Goal: Transaction & Acquisition: Purchase product/service

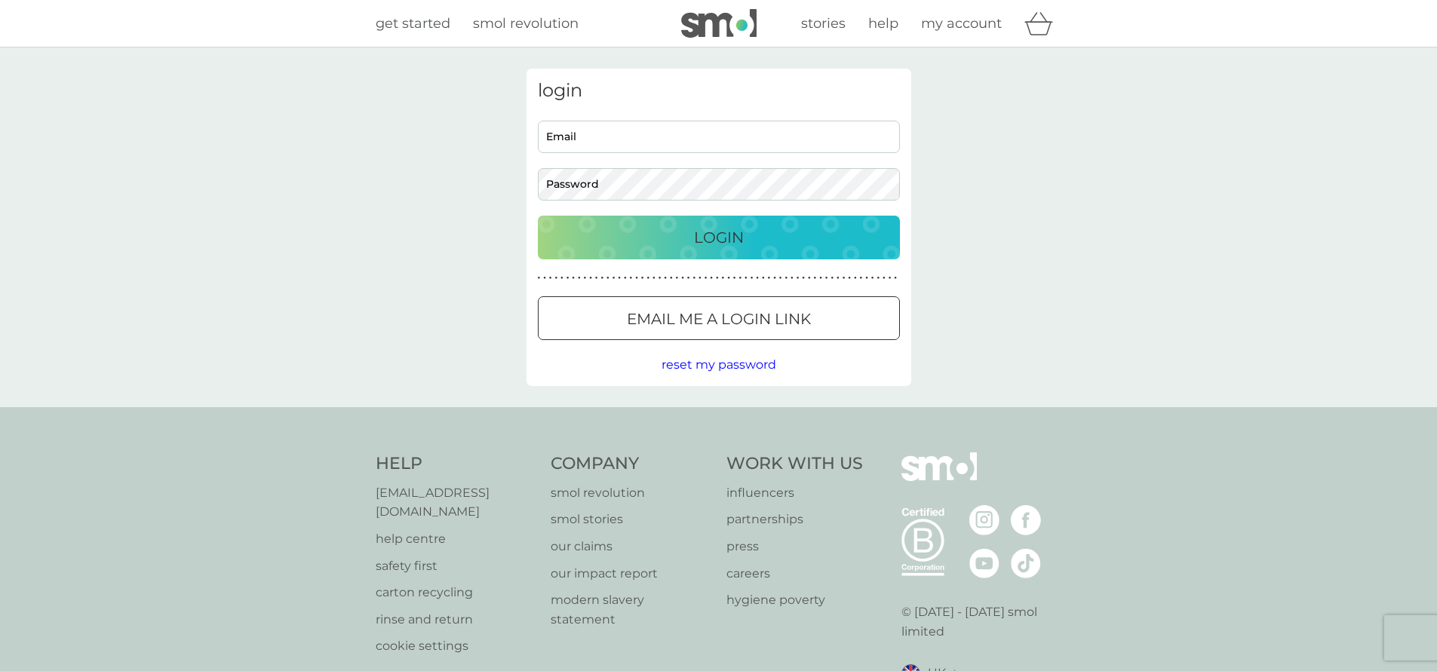
click at [601, 144] on input "Email" at bounding box center [719, 137] width 362 height 32
type input "[EMAIL_ADDRESS][PERSON_NAME][DOMAIN_NAME]"
click at [677, 201] on div "login [EMAIL_ADDRESS][PERSON_NAME][DOMAIN_NAME] Email Password Login ● ● ● ● ● …" at bounding box center [719, 228] width 385 height 318
click at [677, 328] on p "Email me a login link" at bounding box center [719, 319] width 184 height 24
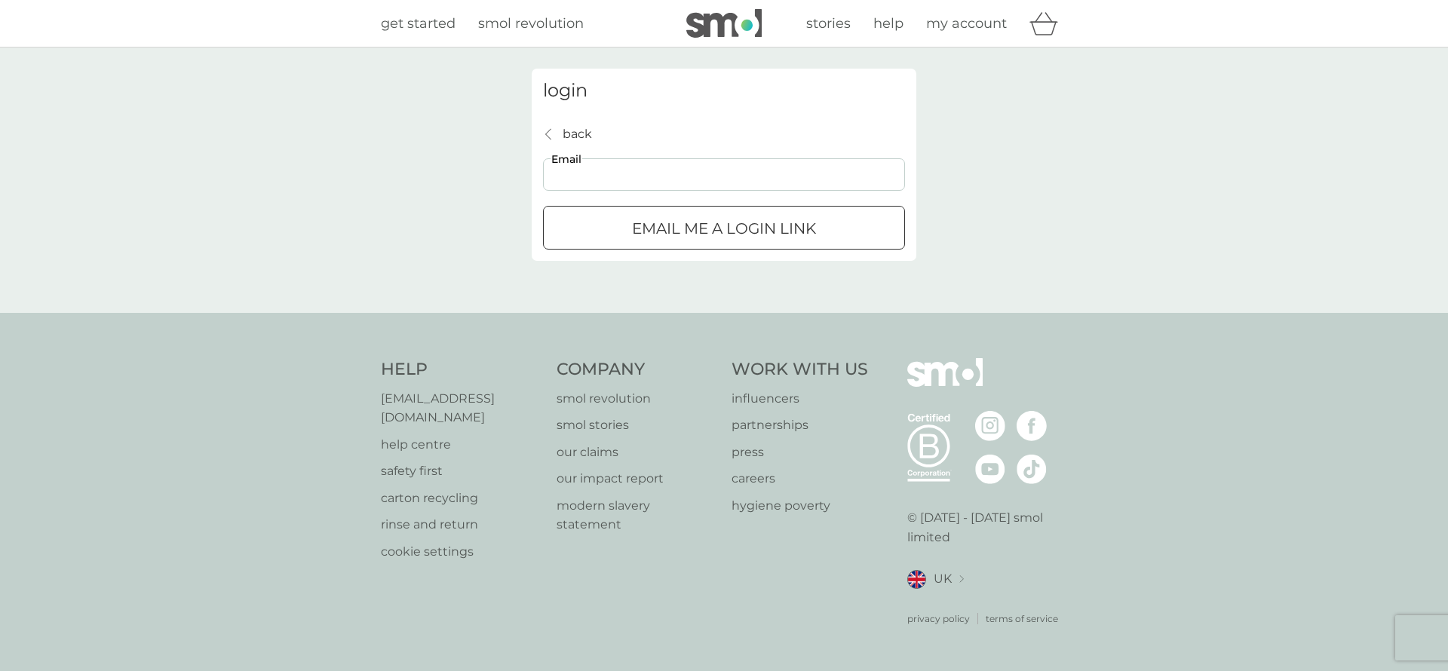
click at [696, 189] on input "Email" at bounding box center [724, 174] width 362 height 32
type input "hello@podda-wren.co.uk"
click at [688, 234] on p "Email me a login link" at bounding box center [724, 228] width 184 height 24
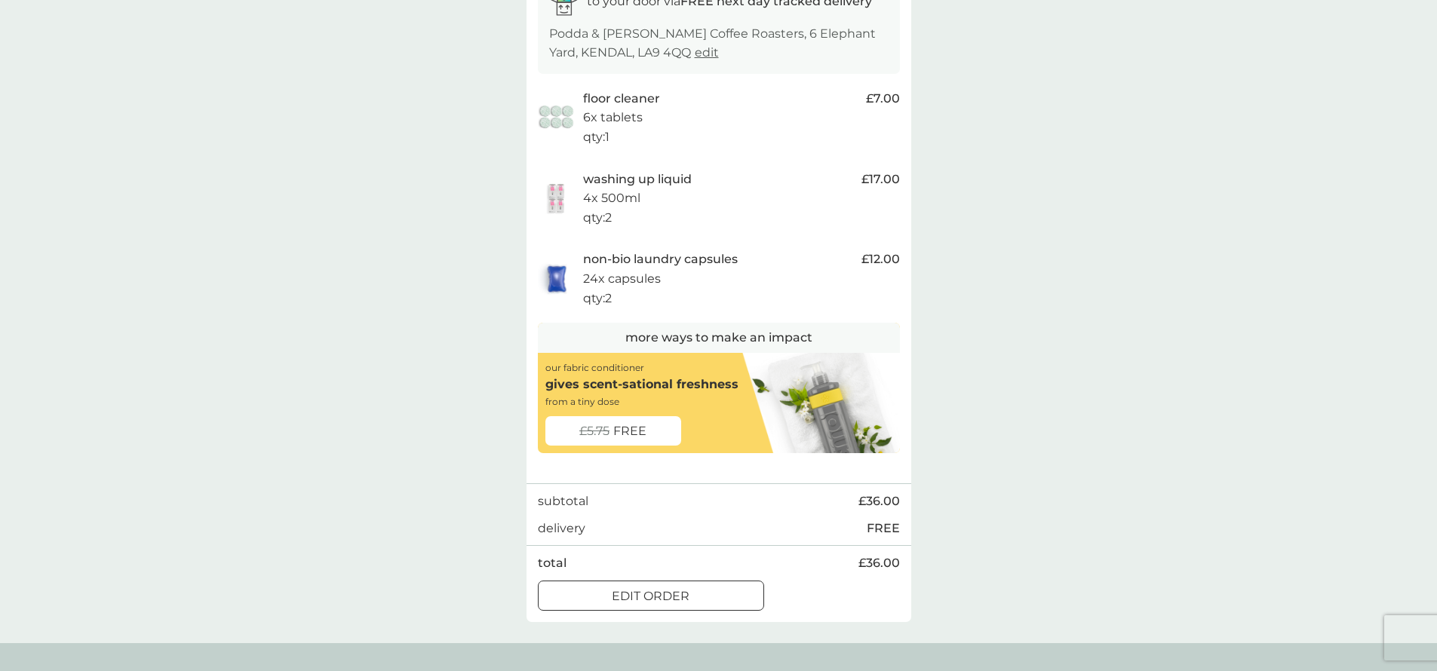
scroll to position [285, 0]
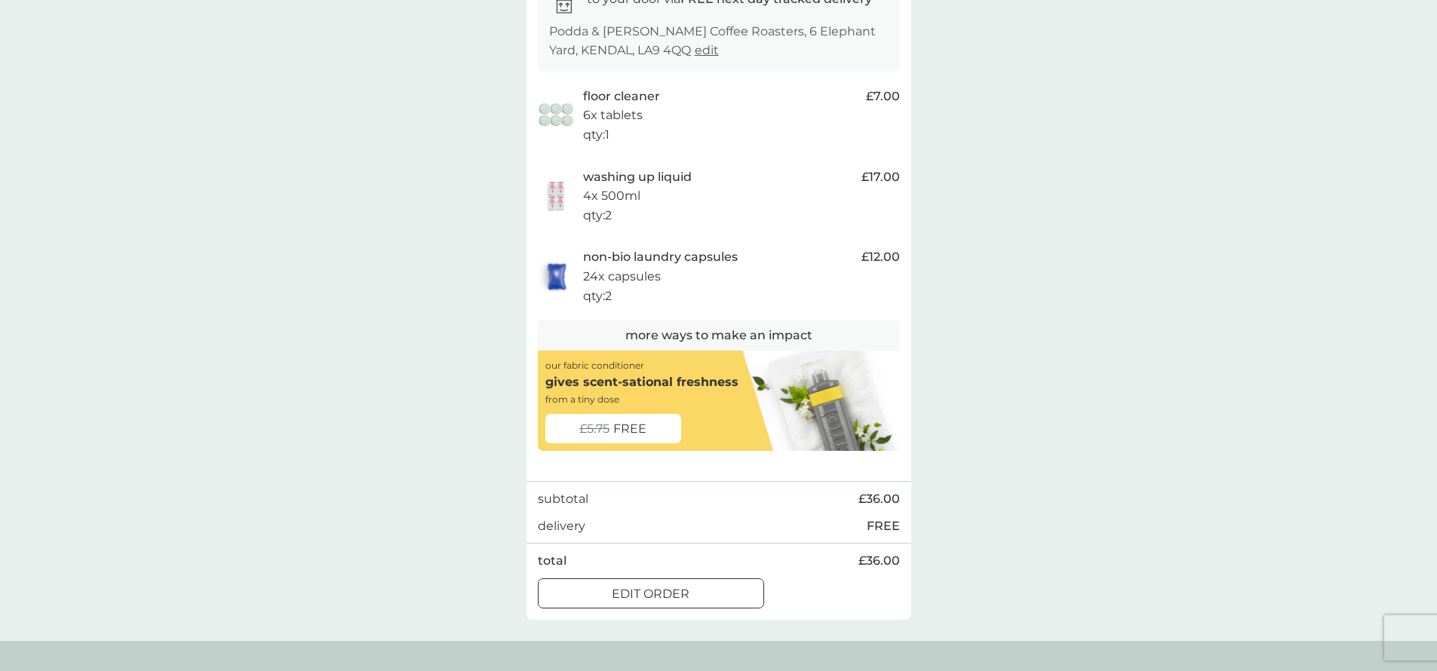
click at [672, 594] on div at bounding box center [651, 594] width 54 height 16
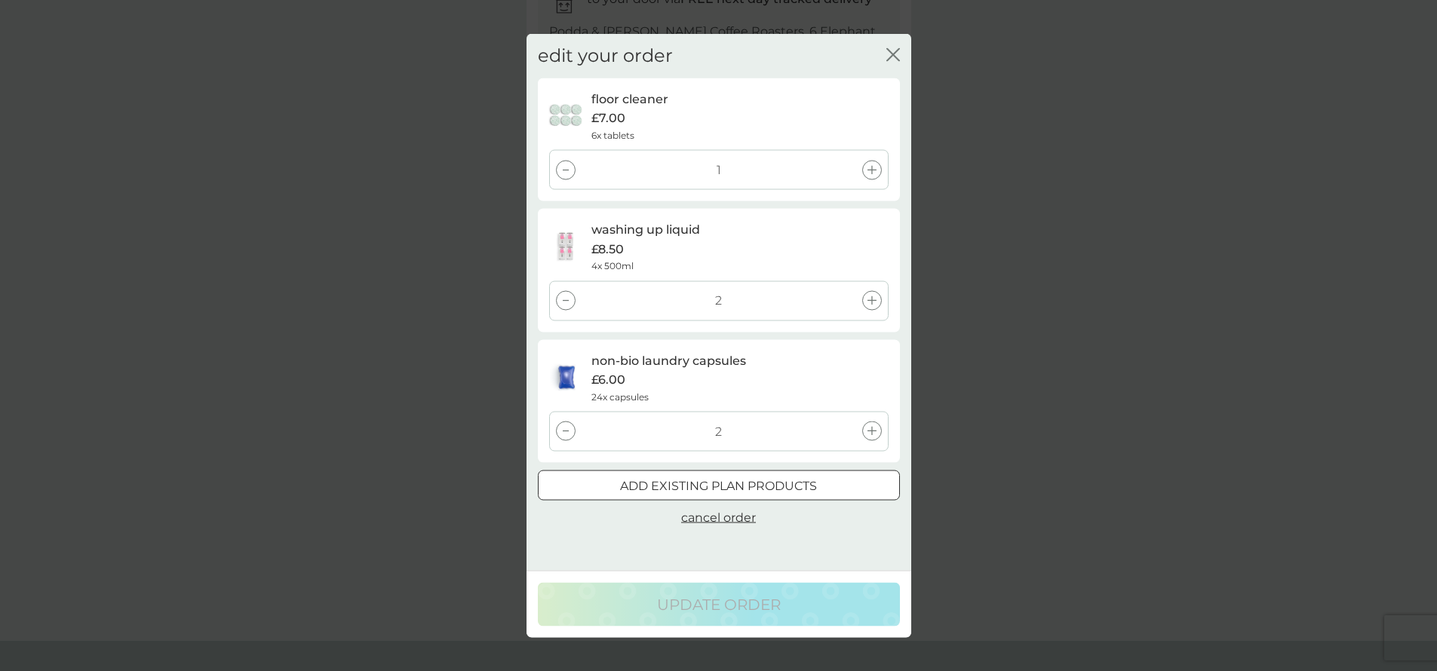
click at [568, 428] on div at bounding box center [566, 432] width 20 height 20
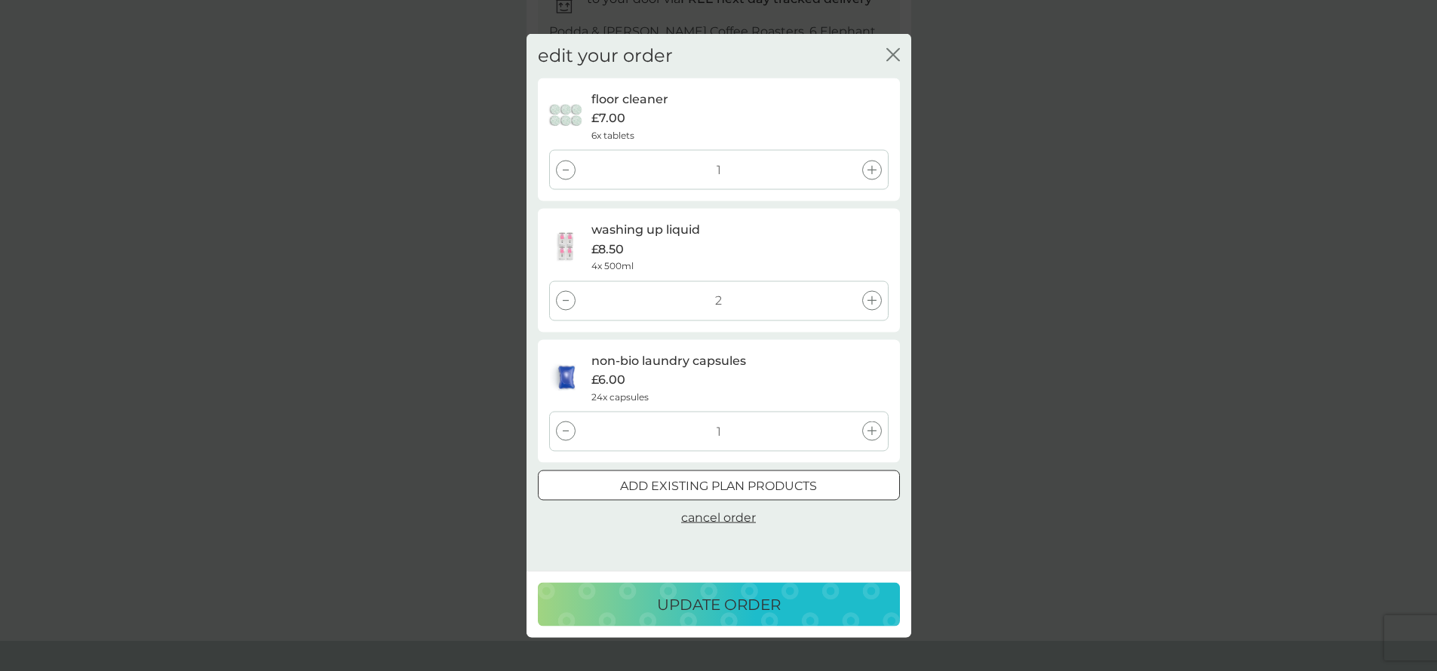
click at [568, 428] on div at bounding box center [566, 432] width 20 height 20
click at [570, 300] on div at bounding box center [566, 301] width 20 height 20
click at [783, 588] on button "update order" at bounding box center [719, 605] width 362 height 44
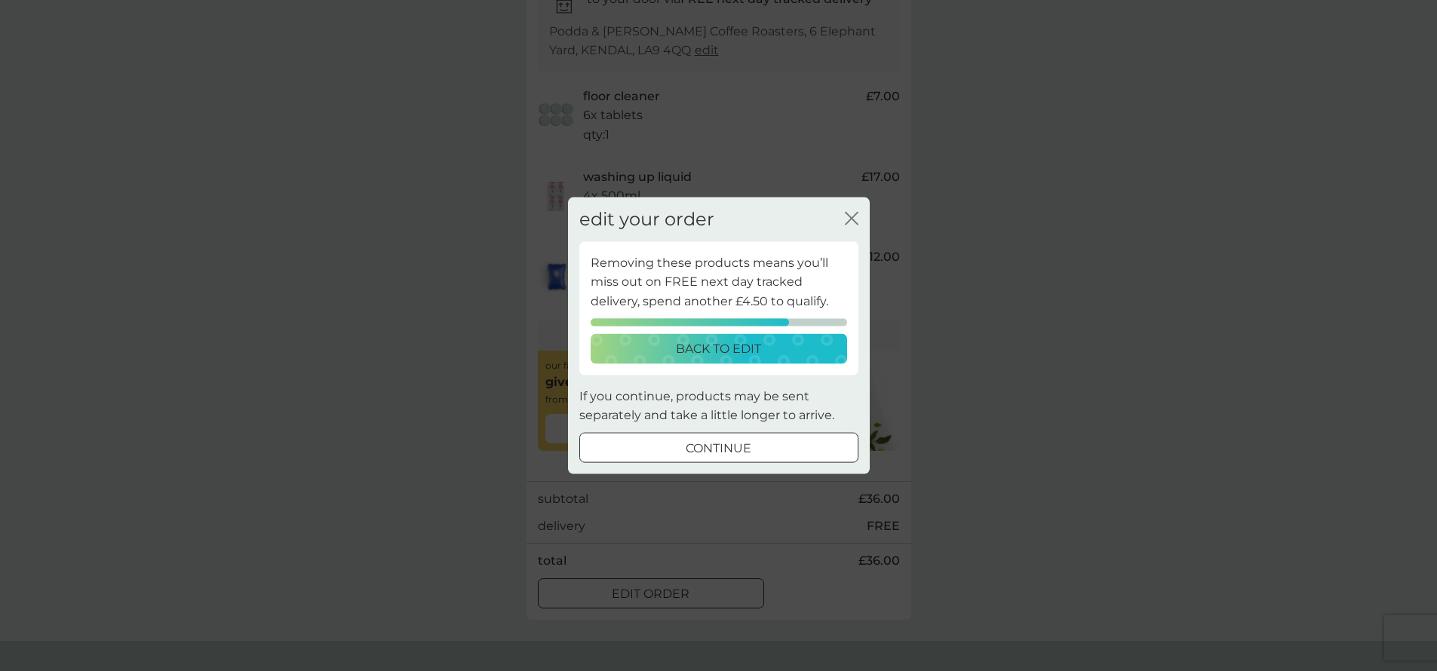
click at [794, 349] on div "back to edit" at bounding box center [718, 349] width 237 height 20
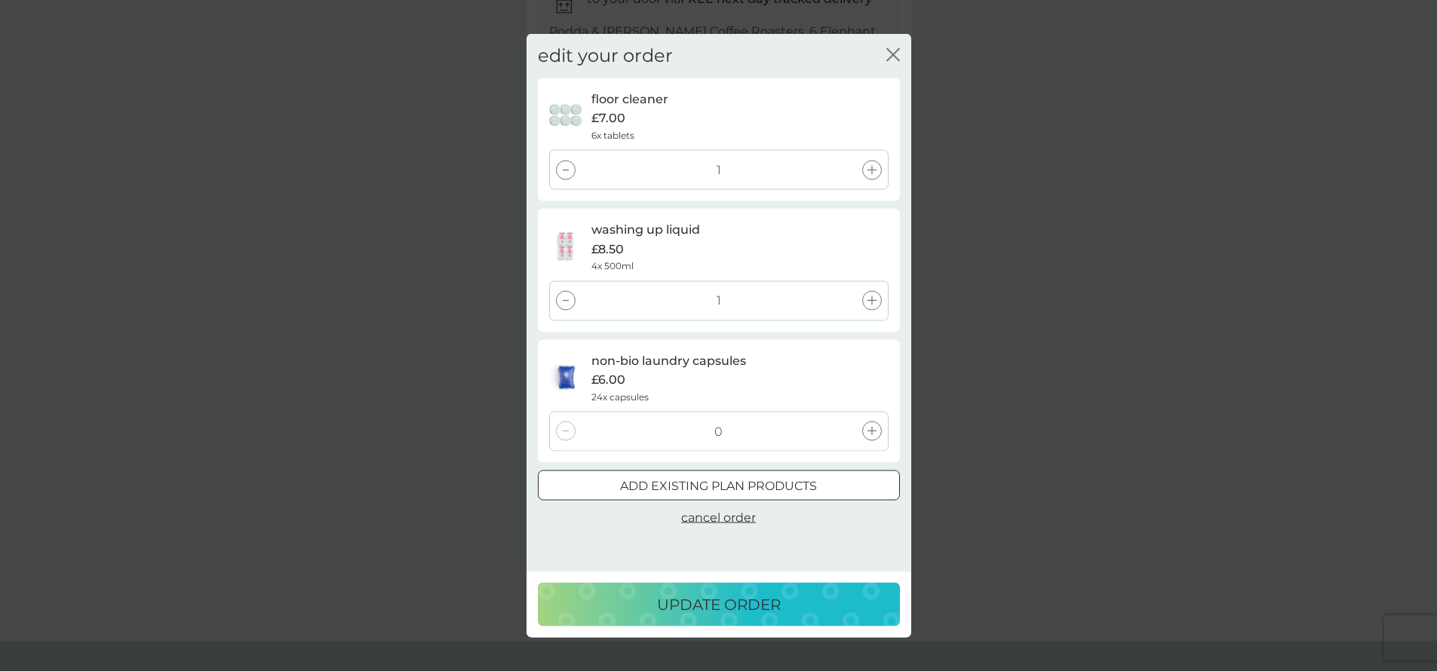
click at [766, 492] on p "add existing plan products" at bounding box center [718, 486] width 197 height 20
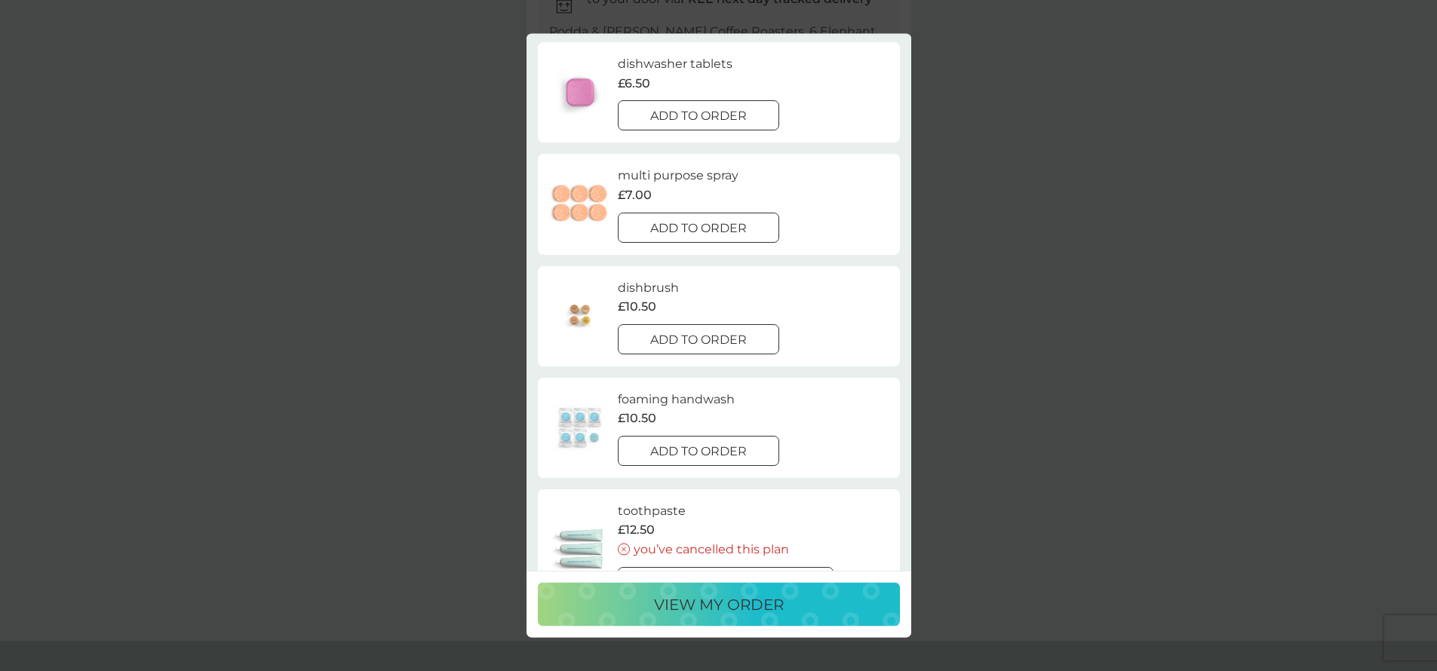
scroll to position [520, 0]
click at [689, 232] on div at bounding box center [698, 225] width 54 height 16
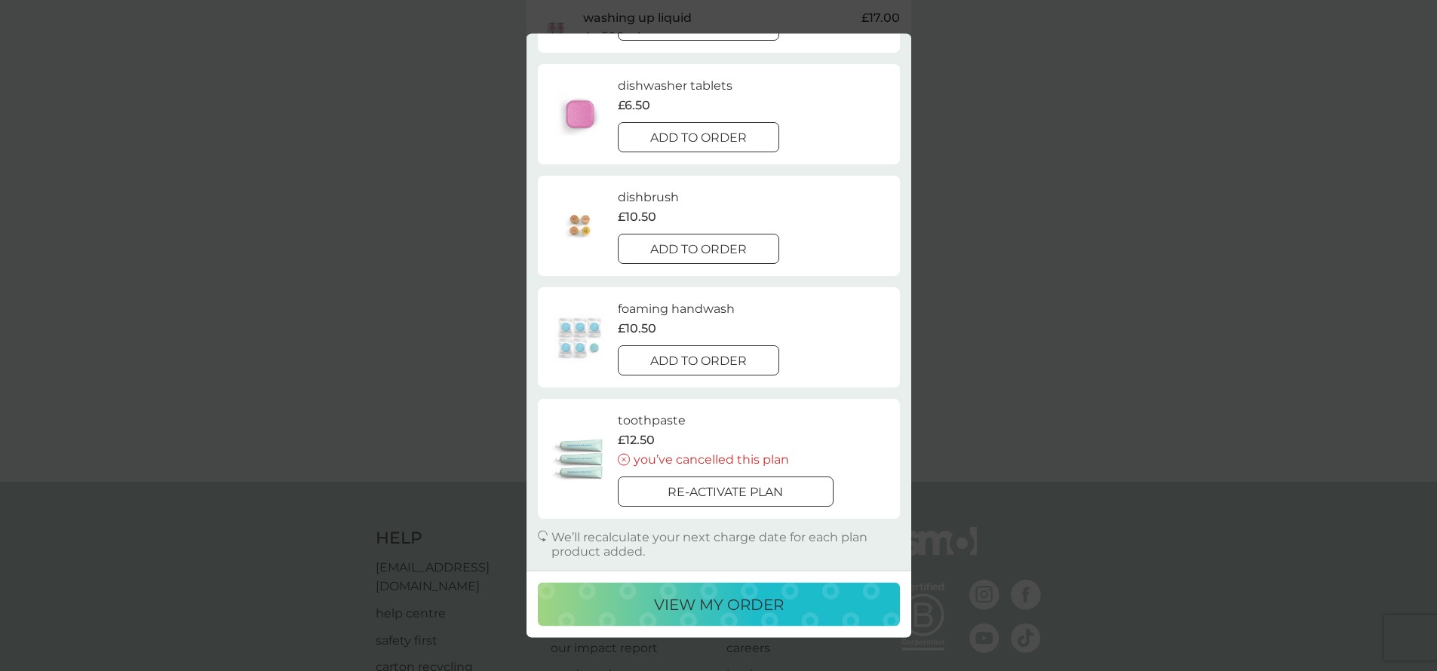
scroll to position [450, 0]
click at [720, 604] on p "view my order" at bounding box center [719, 605] width 130 height 24
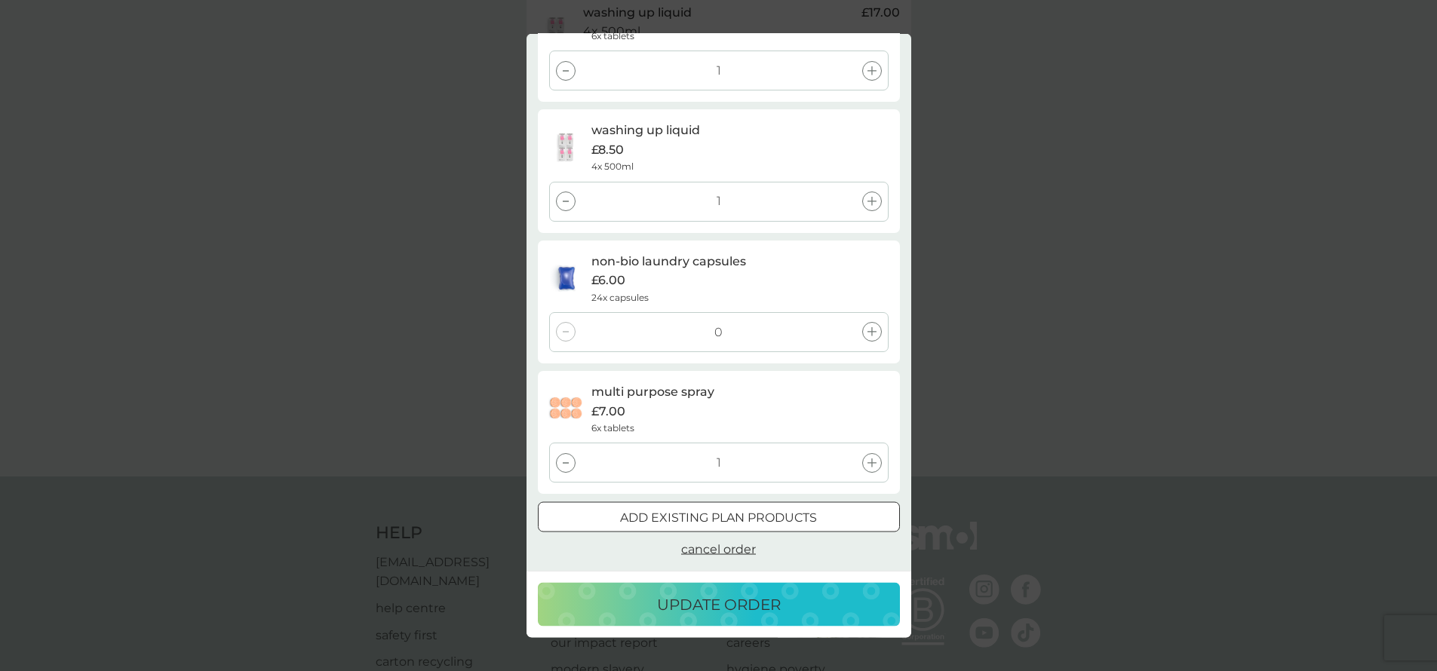
click at [723, 612] on p "update order" at bounding box center [719, 605] width 124 height 24
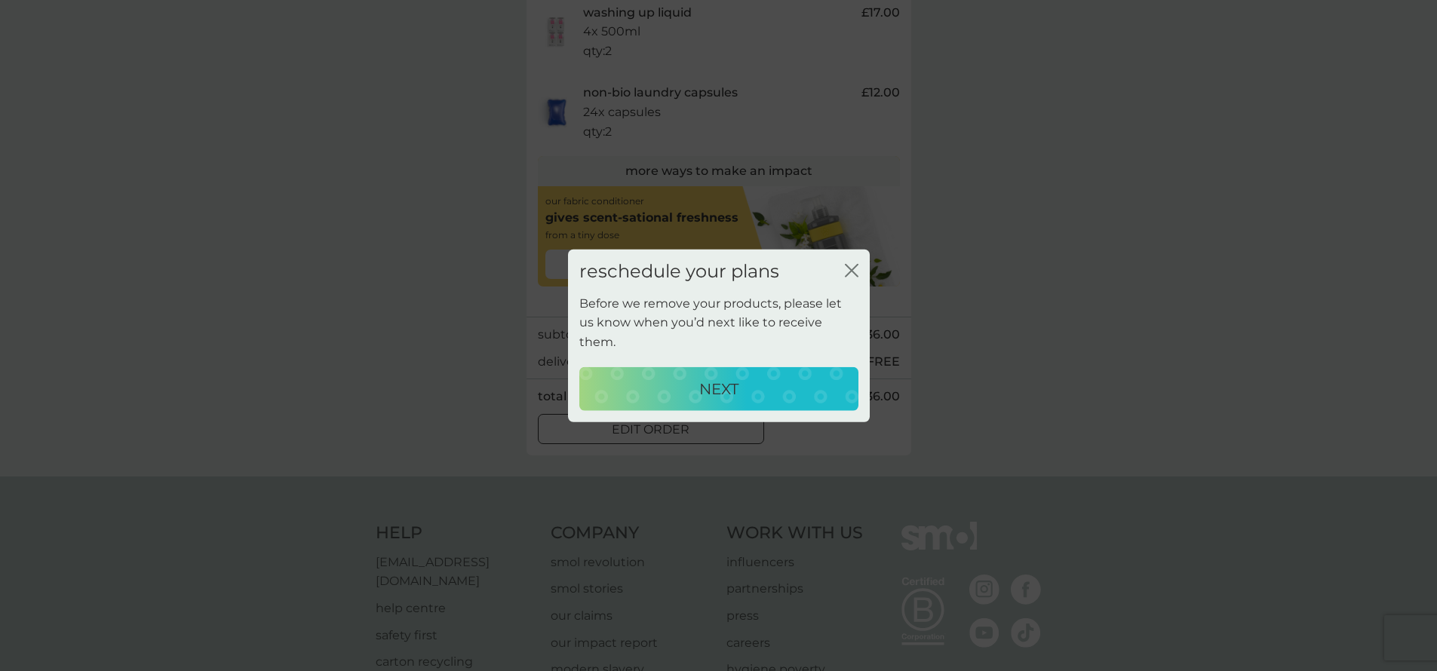
click at [805, 376] on div "NEXT" at bounding box center [718, 388] width 249 height 24
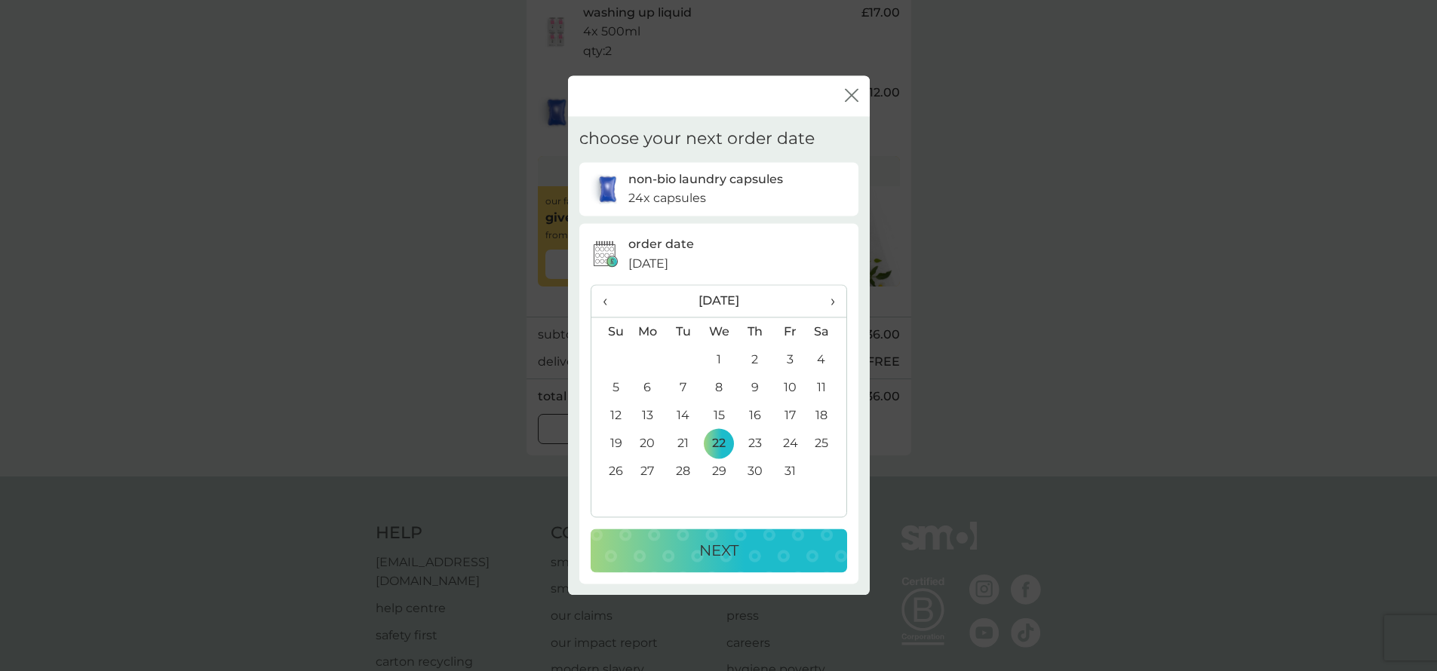
click at [605, 303] on span "‹" at bounding box center [611, 302] width 16 height 32
click at [648, 474] on td "29" at bounding box center [648, 472] width 36 height 28
click at [690, 547] on div "NEXT" at bounding box center [719, 551] width 226 height 24
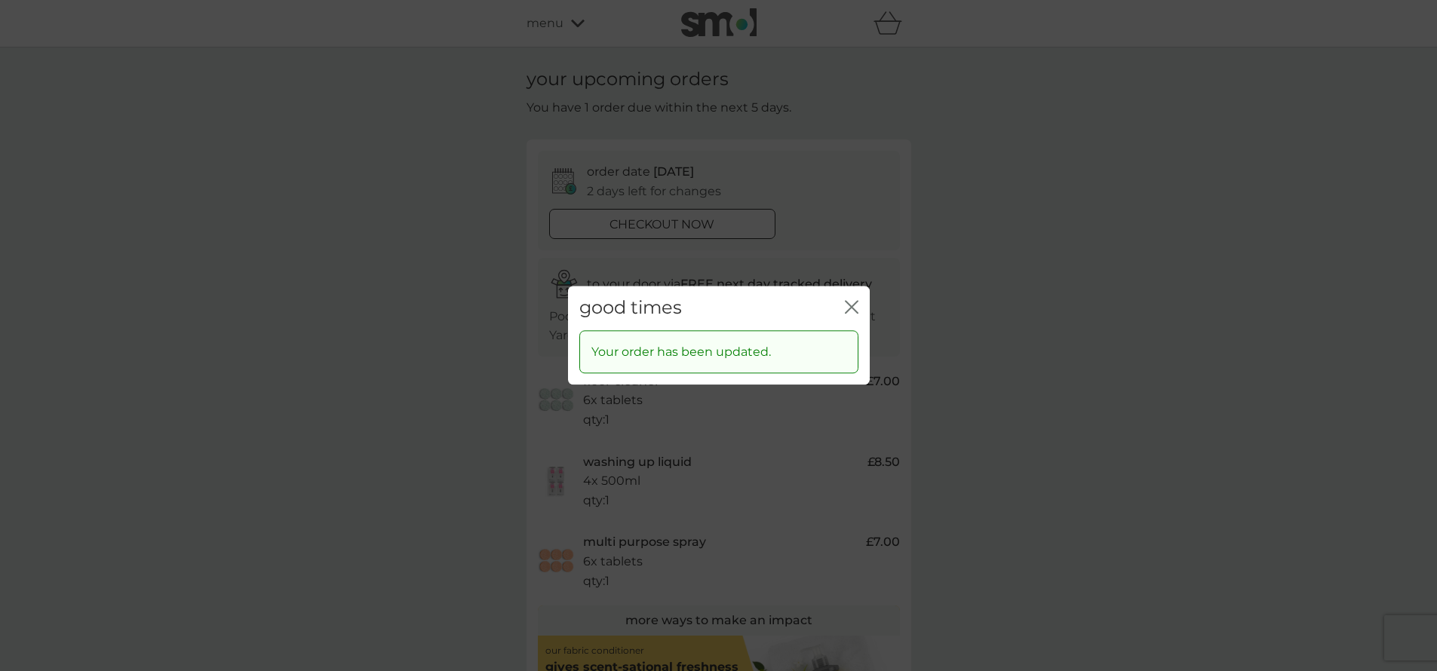
click at [815, 344] on div "Your order has been updated." at bounding box center [718, 352] width 279 height 44
click at [850, 300] on icon "close" at bounding box center [852, 307] width 14 height 14
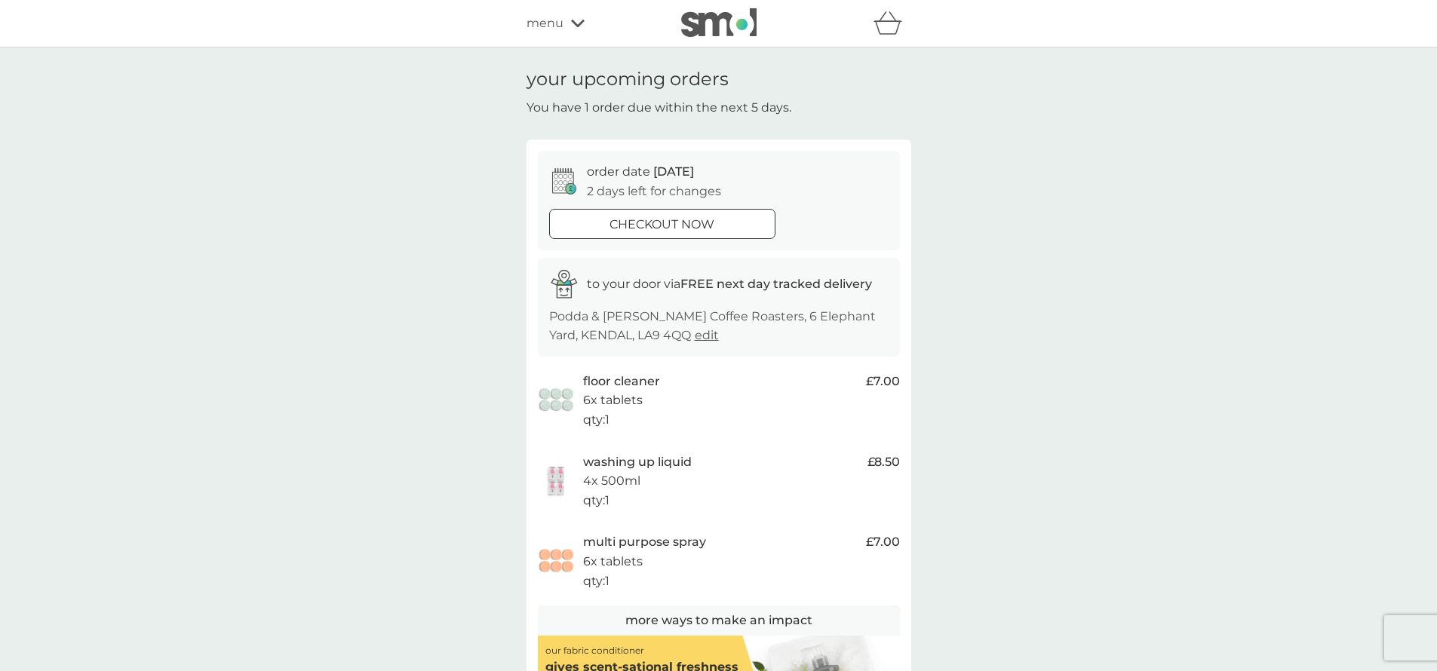
scroll to position [279, 0]
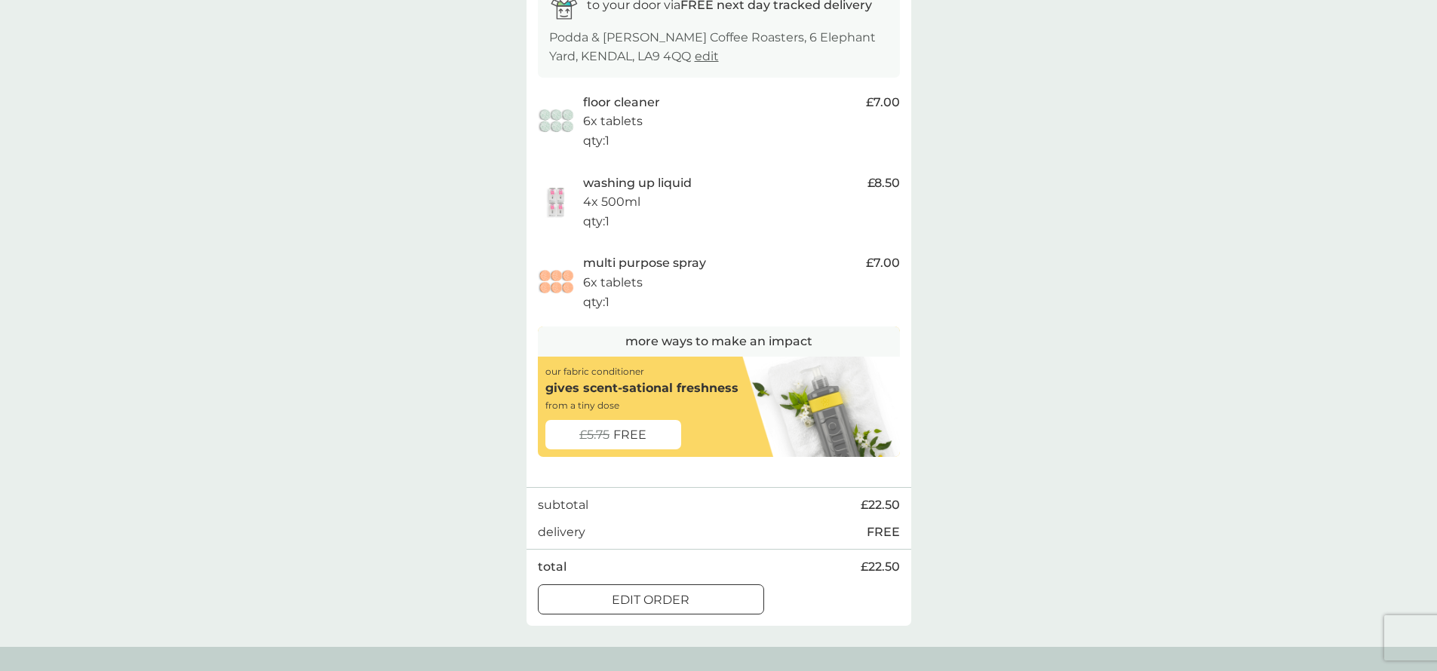
click at [665, 435] on div "£5.75 FREE" at bounding box center [613, 435] width 136 height 30
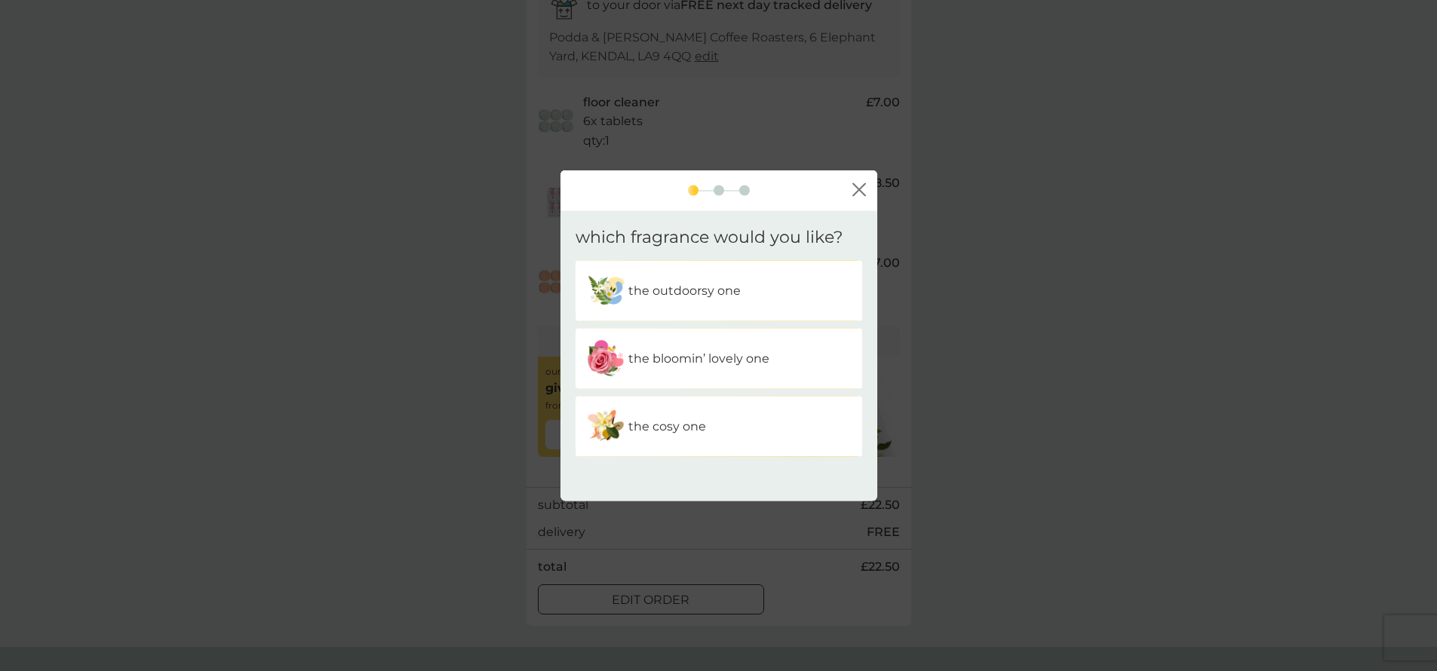
click at [725, 289] on p "the outdoorsy one" at bounding box center [684, 291] width 112 height 20
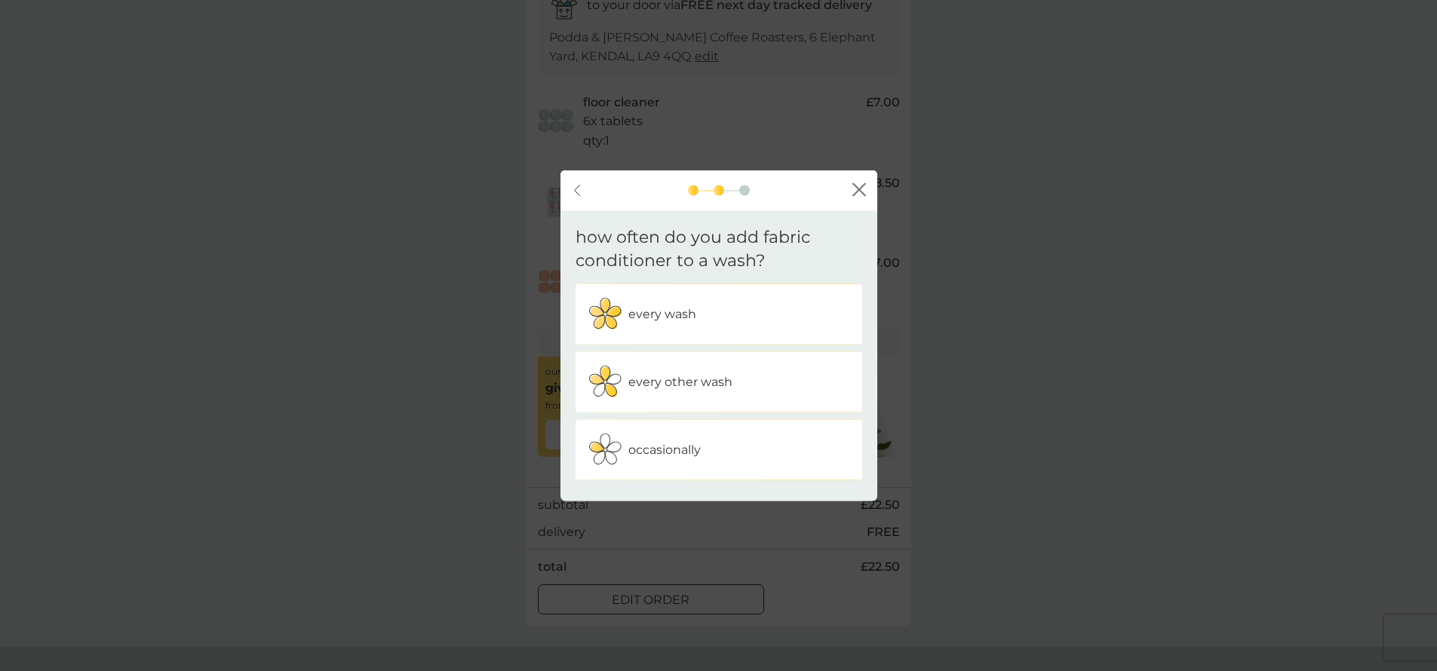
click at [686, 370] on div "every other wash" at bounding box center [719, 382] width 264 height 38
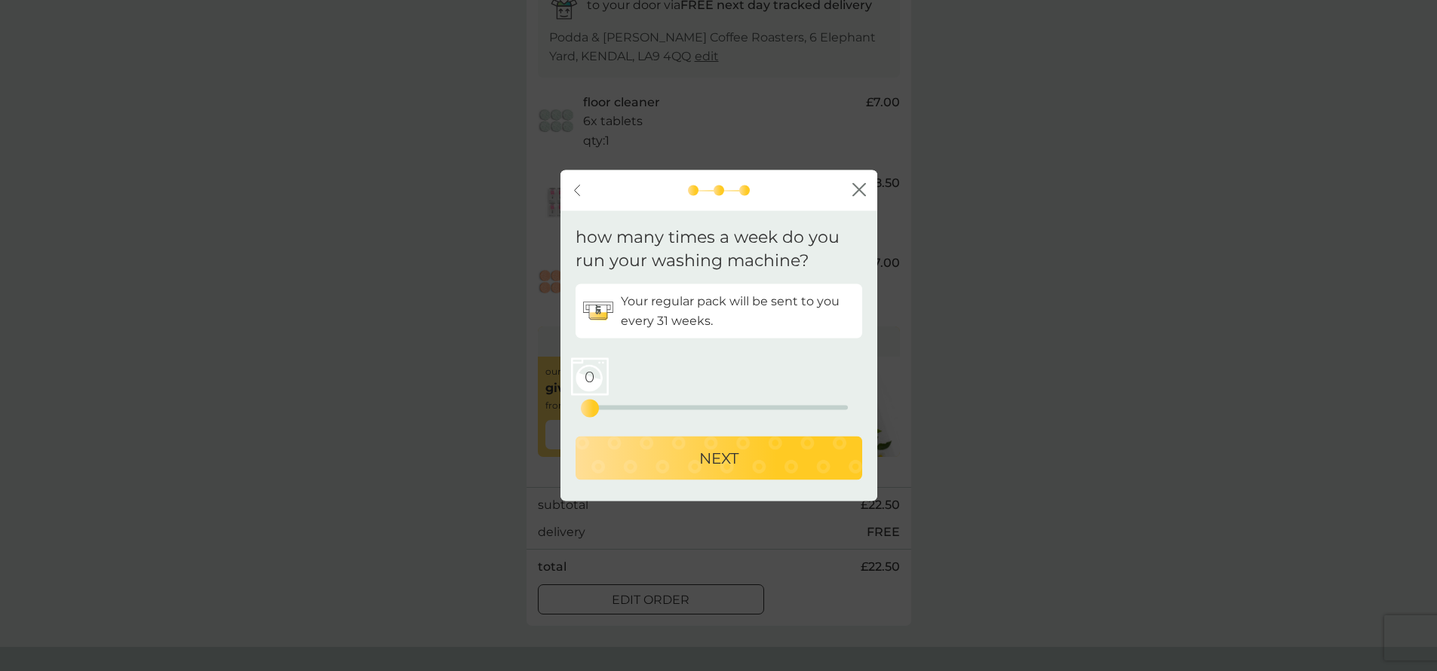
drag, startPoint x: 594, startPoint y: 406, endPoint x: 559, endPoint y: 407, distance: 34.7
click at [560, 407] on div "how many times a week do you run your washing machine? Your regular pack will b…" at bounding box center [718, 356] width 317 height 290
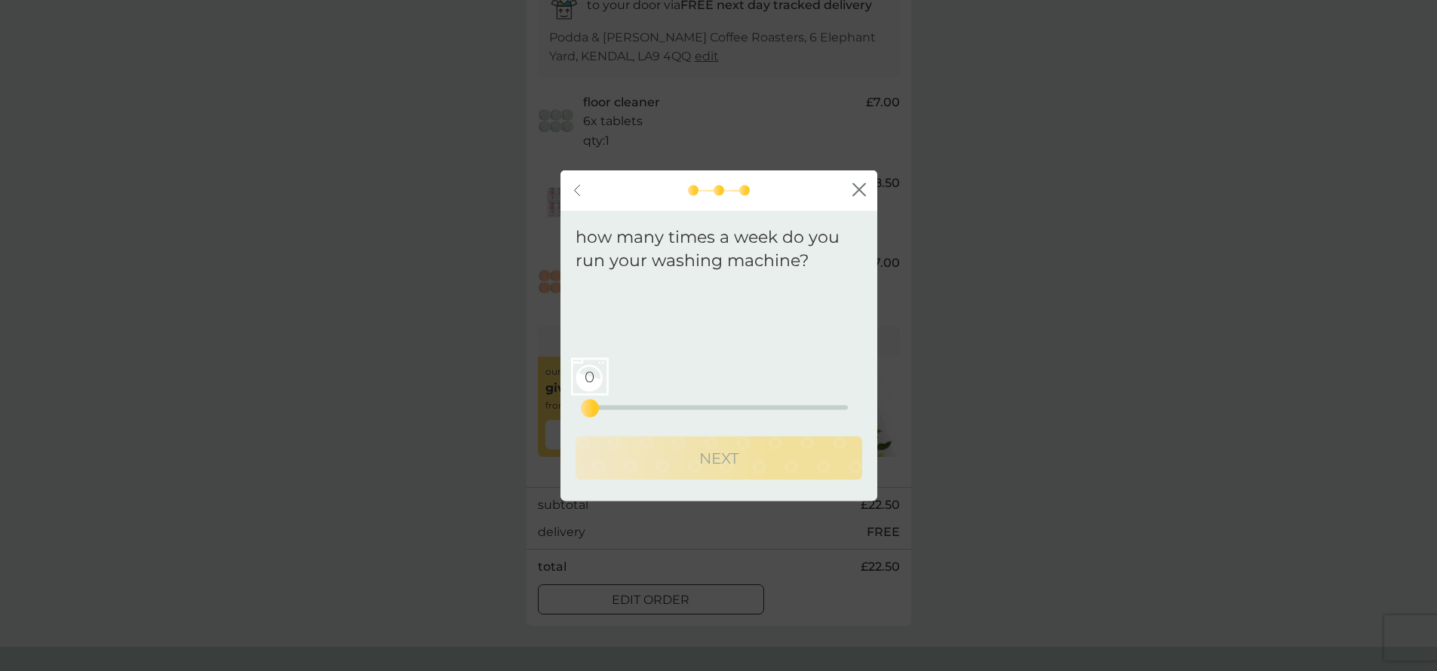
click at [858, 187] on icon "close" at bounding box center [859, 190] width 14 height 14
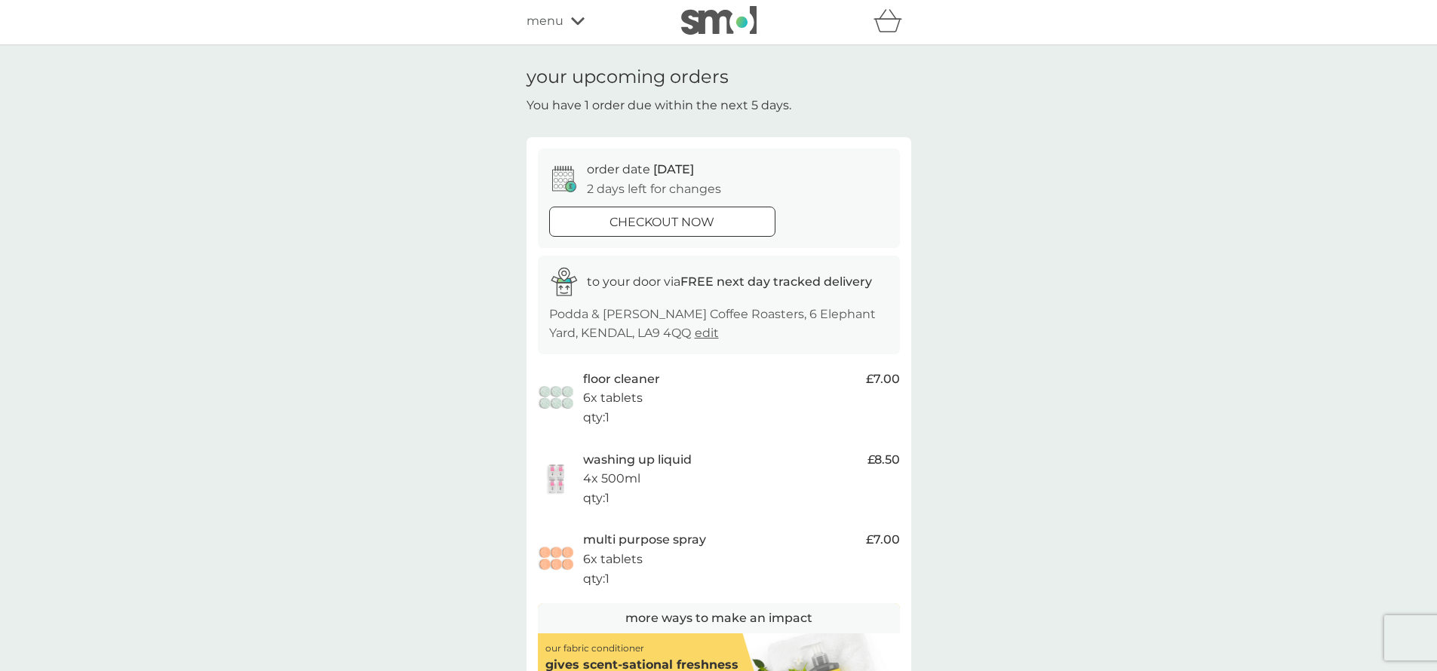
scroll to position [0, 0]
click at [581, 25] on icon at bounding box center [578, 23] width 14 height 9
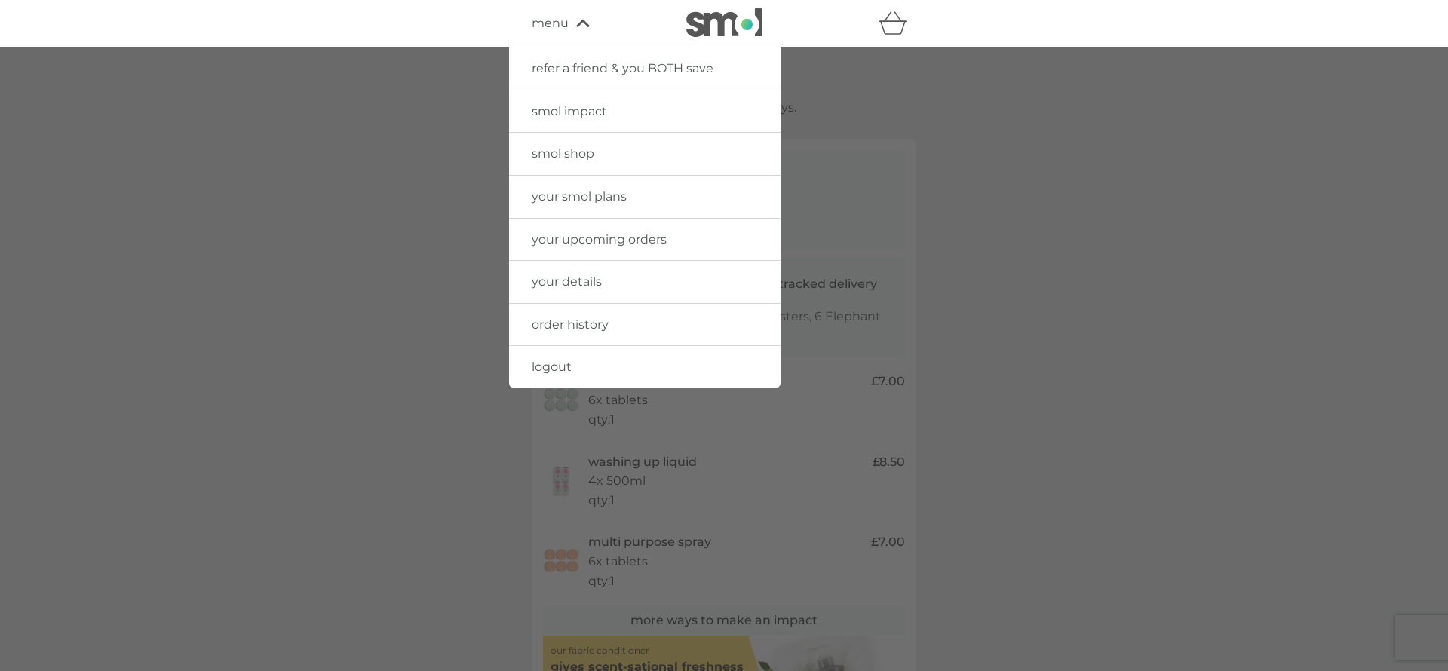
click at [584, 156] on span "smol shop" at bounding box center [563, 153] width 63 height 14
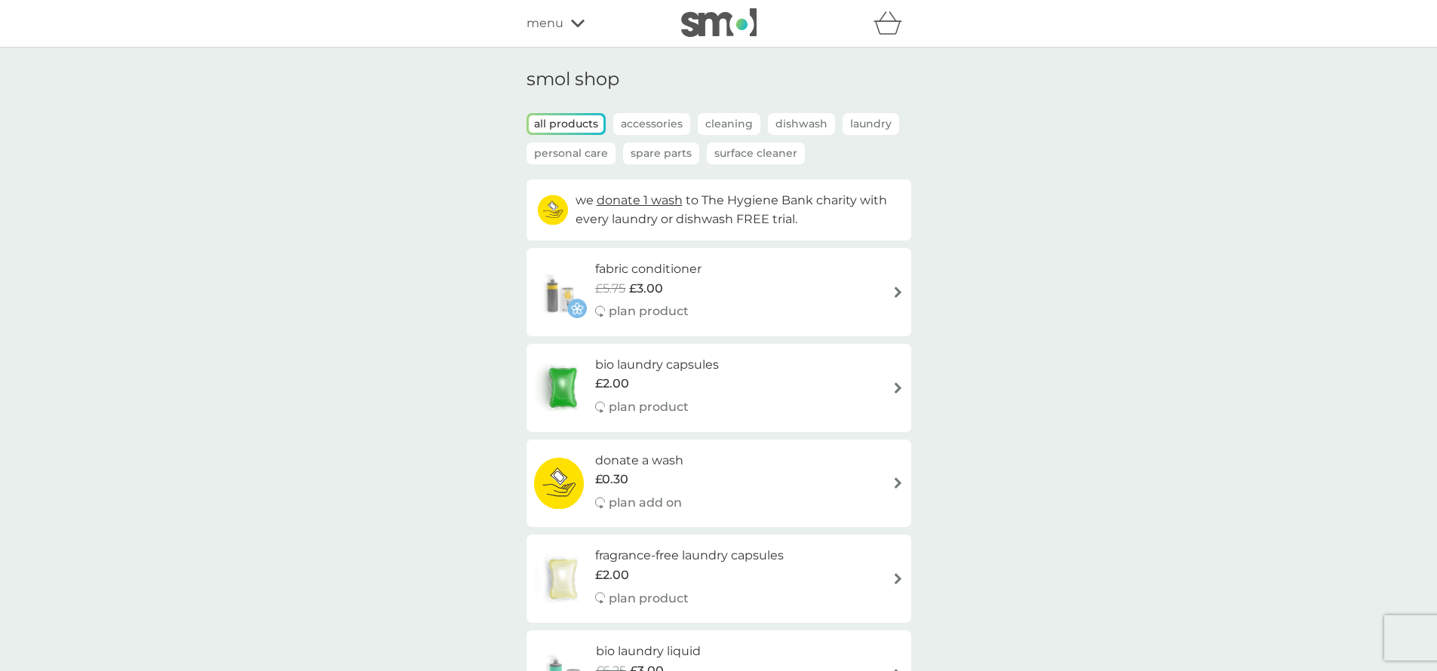
click at [663, 121] on p "Accessories" at bounding box center [651, 124] width 77 height 22
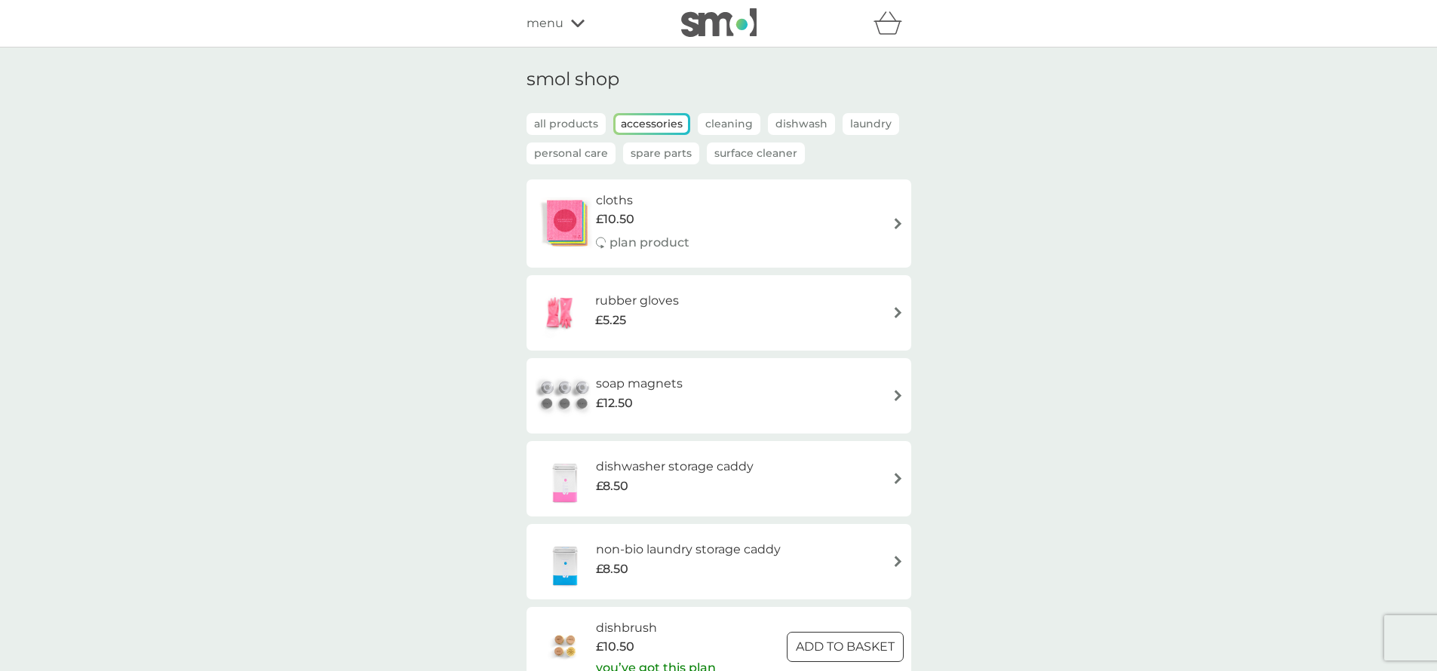
click at [668, 161] on p "Spare Parts" at bounding box center [661, 154] width 76 height 22
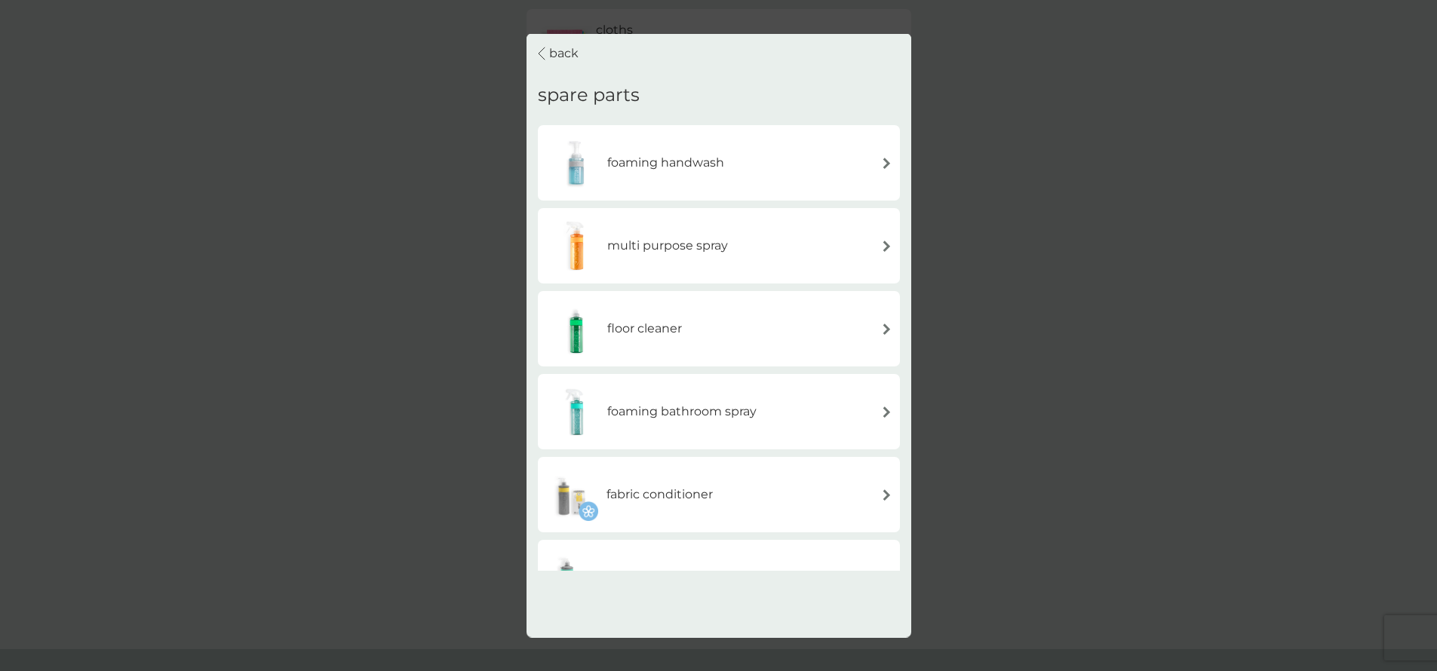
click at [696, 238] on h6 "multi purpose spray" at bounding box center [667, 246] width 121 height 20
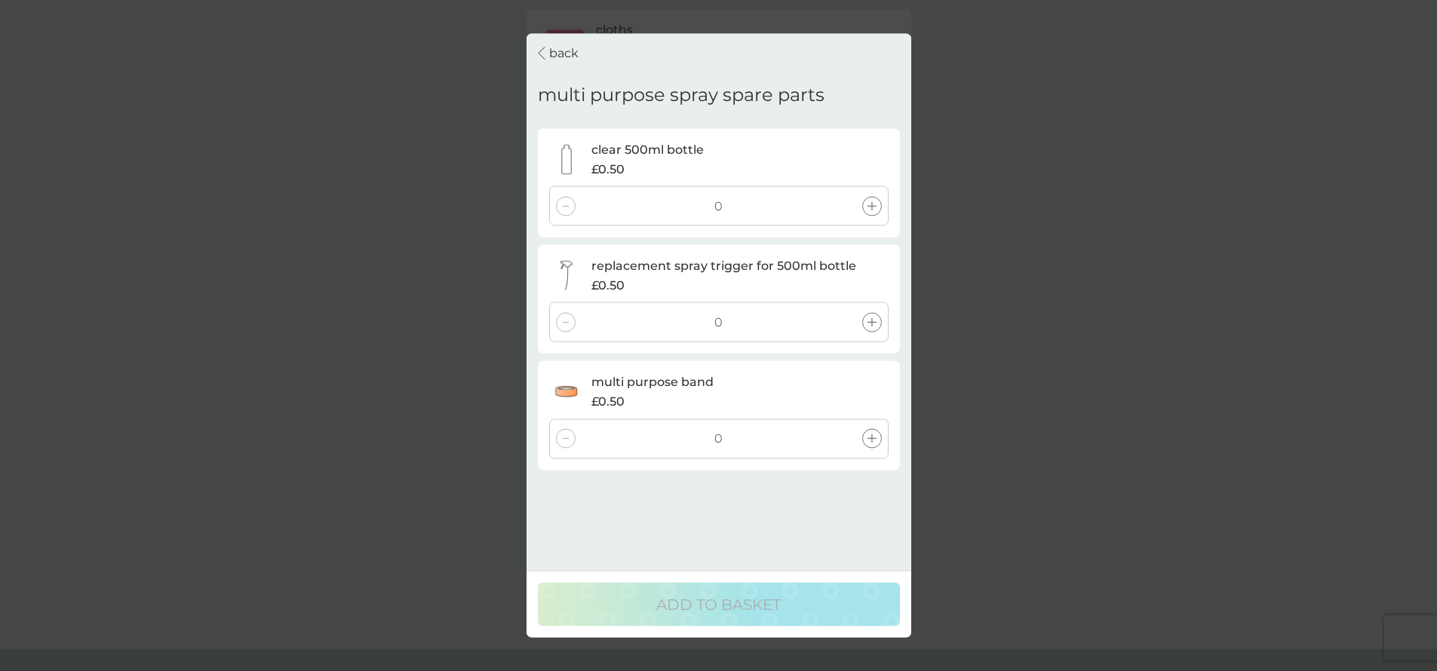
click at [878, 204] on div at bounding box center [872, 206] width 20 height 20
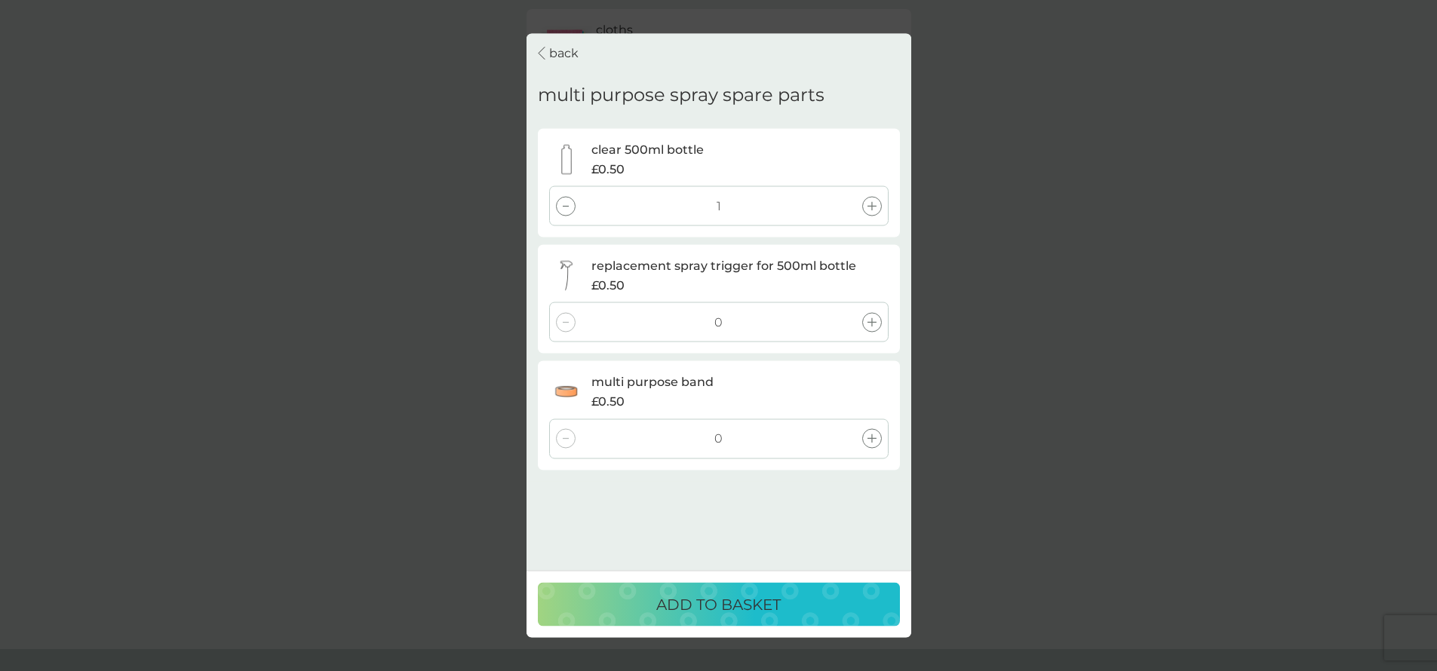
click at [869, 317] on div at bounding box center [872, 322] width 20 height 20
click at [866, 444] on div at bounding box center [872, 439] width 20 height 20
click at [809, 605] on div "ADD TO BASKET" at bounding box center [719, 605] width 332 height 24
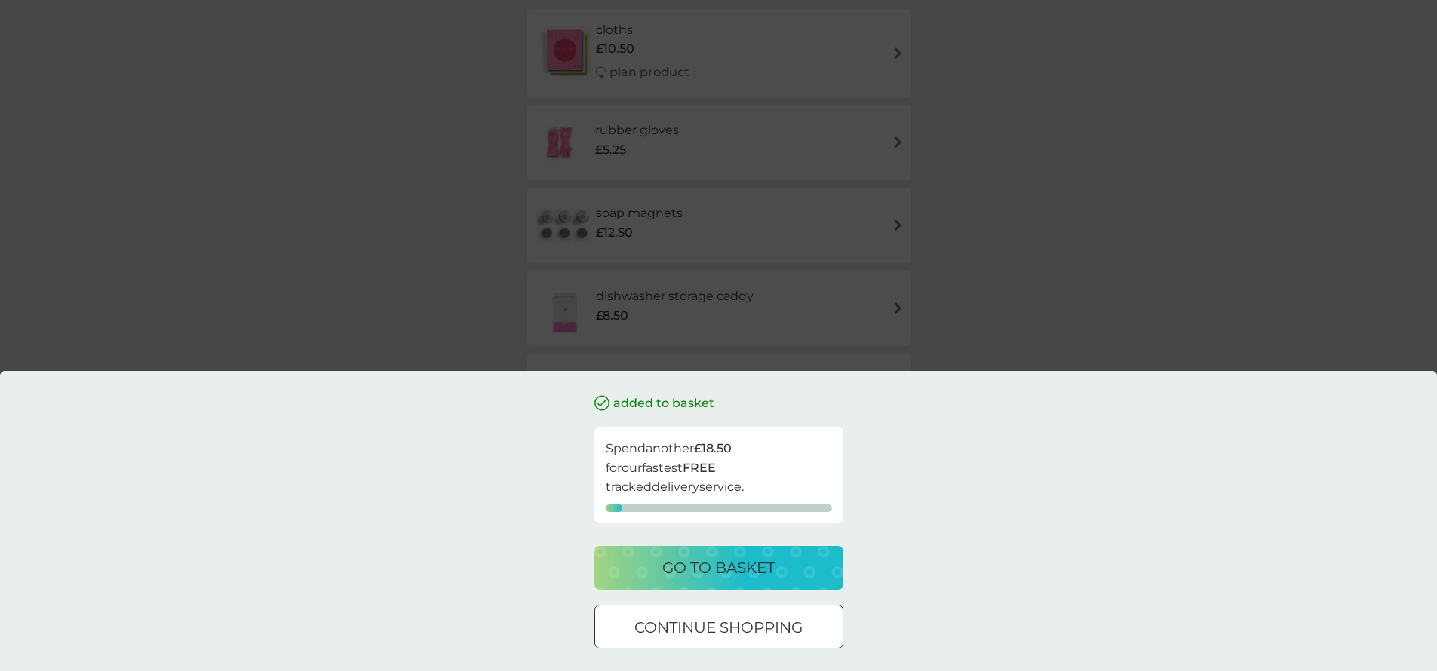
click at [768, 618] on p "continue shopping" at bounding box center [718, 628] width 168 height 24
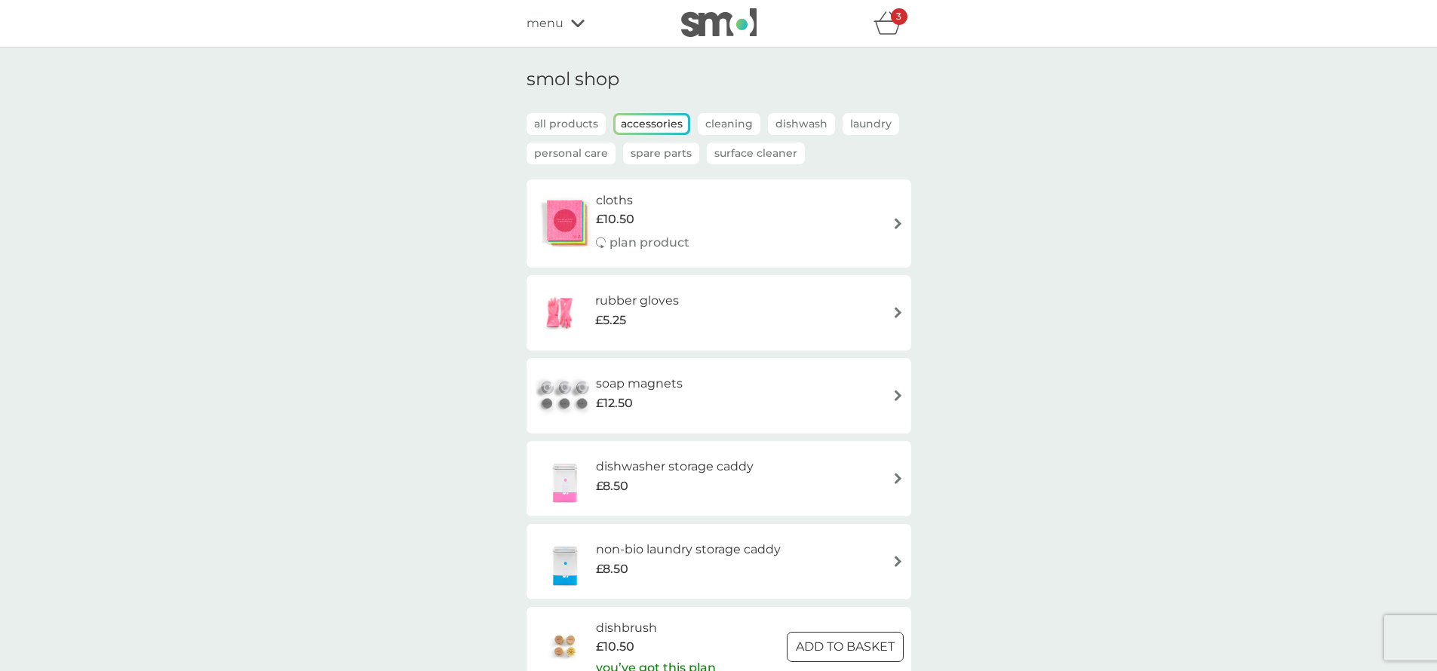
click at [720, 119] on p "Cleaning" at bounding box center [729, 124] width 63 height 22
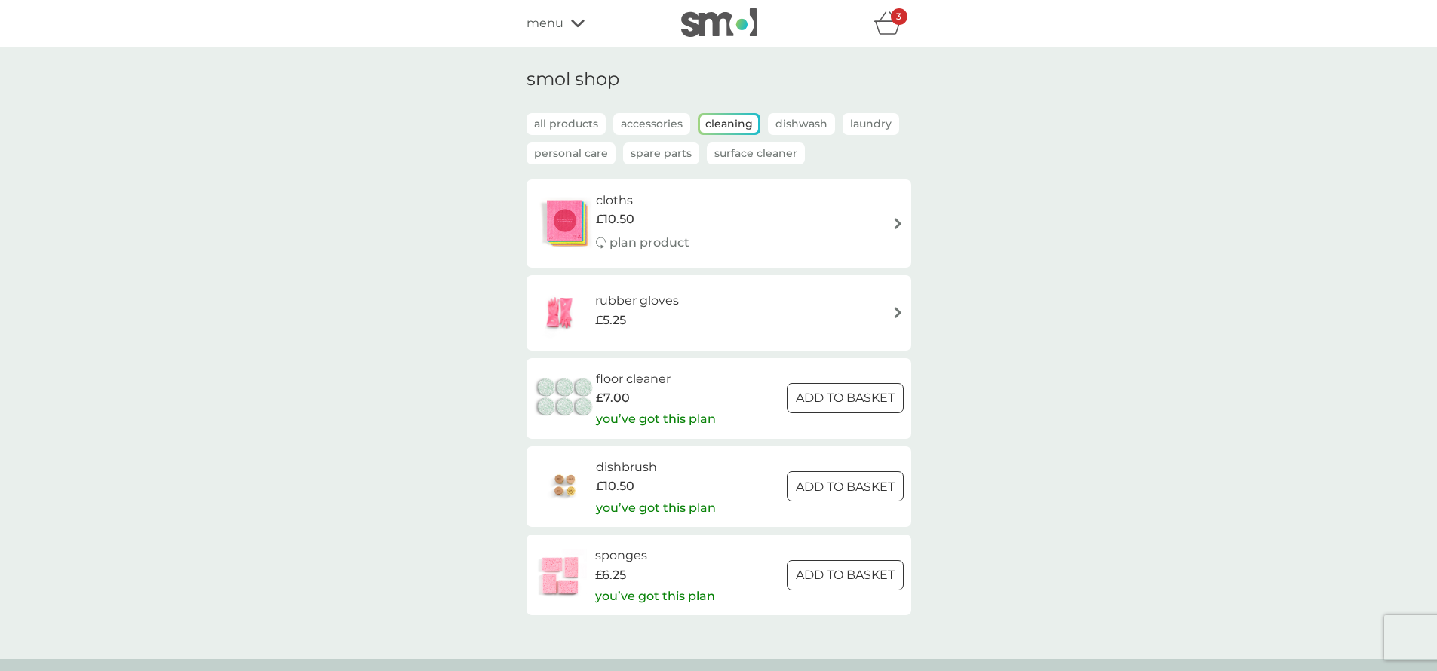
click at [662, 160] on p "Spare Parts" at bounding box center [661, 154] width 76 height 22
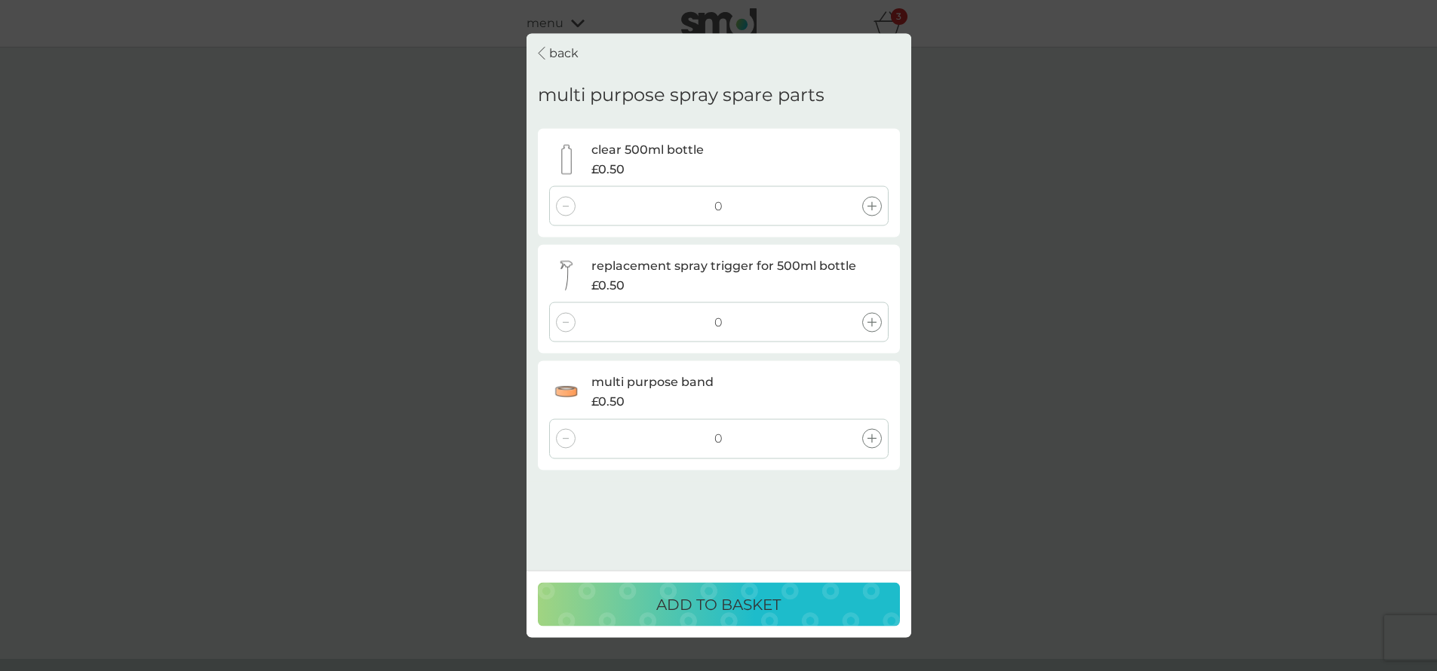
click at [550, 51] on p "back" at bounding box center [563, 54] width 29 height 20
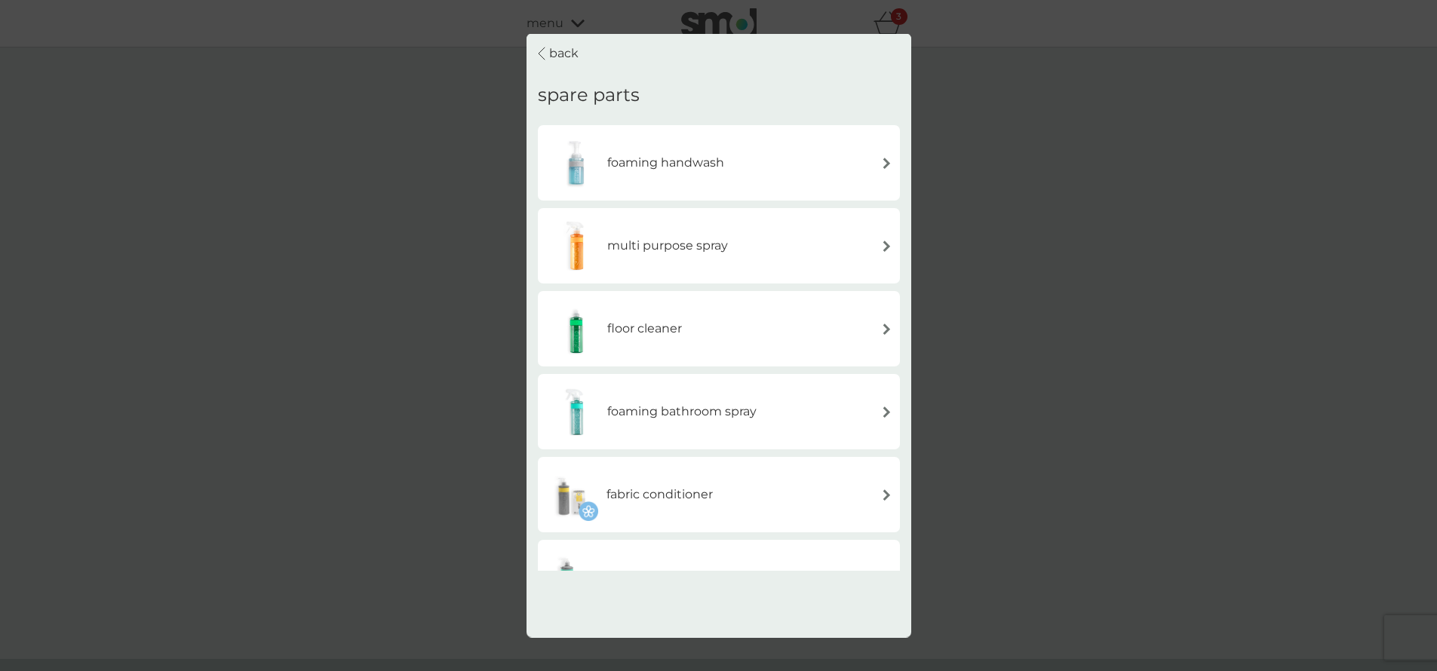
click at [1198, 441] on div "back spare parts foaming handwash multi purpose spray floor cleaner foaming bat…" at bounding box center [718, 335] width 1437 height 671
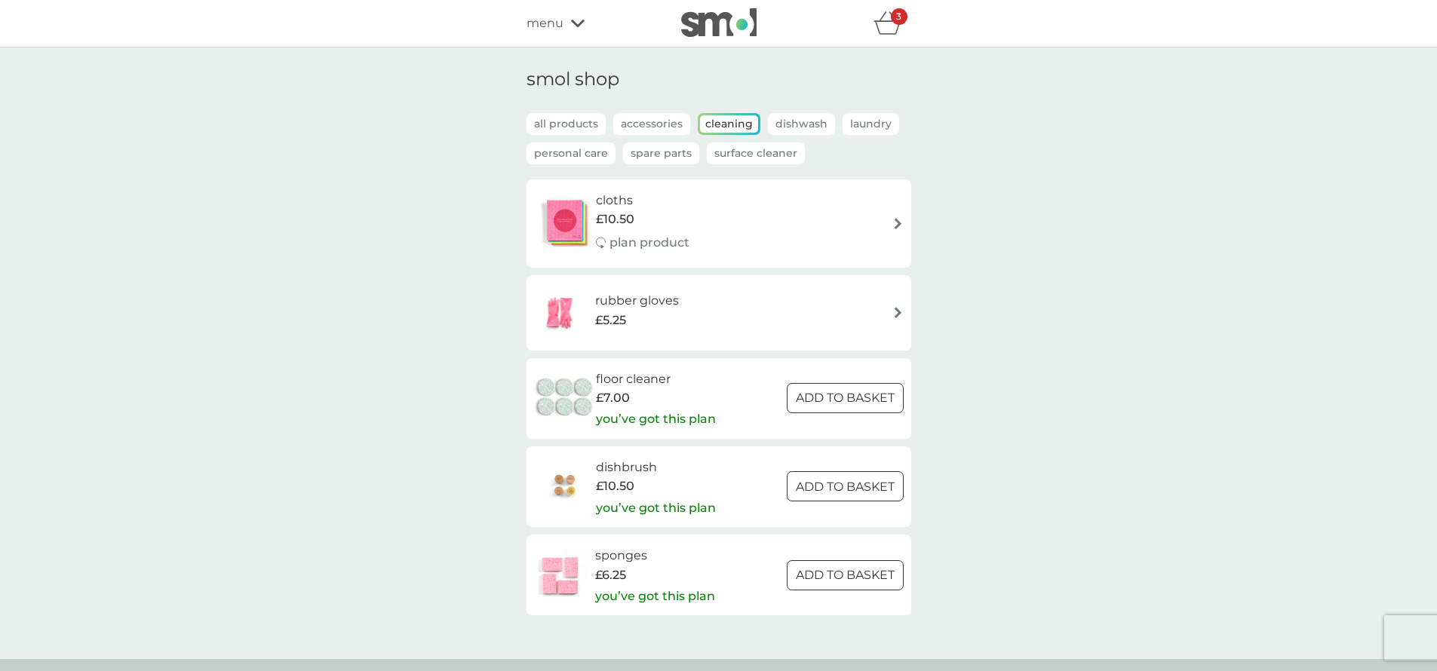
click at [899, 25] on icon "basket" at bounding box center [888, 22] width 29 height 23
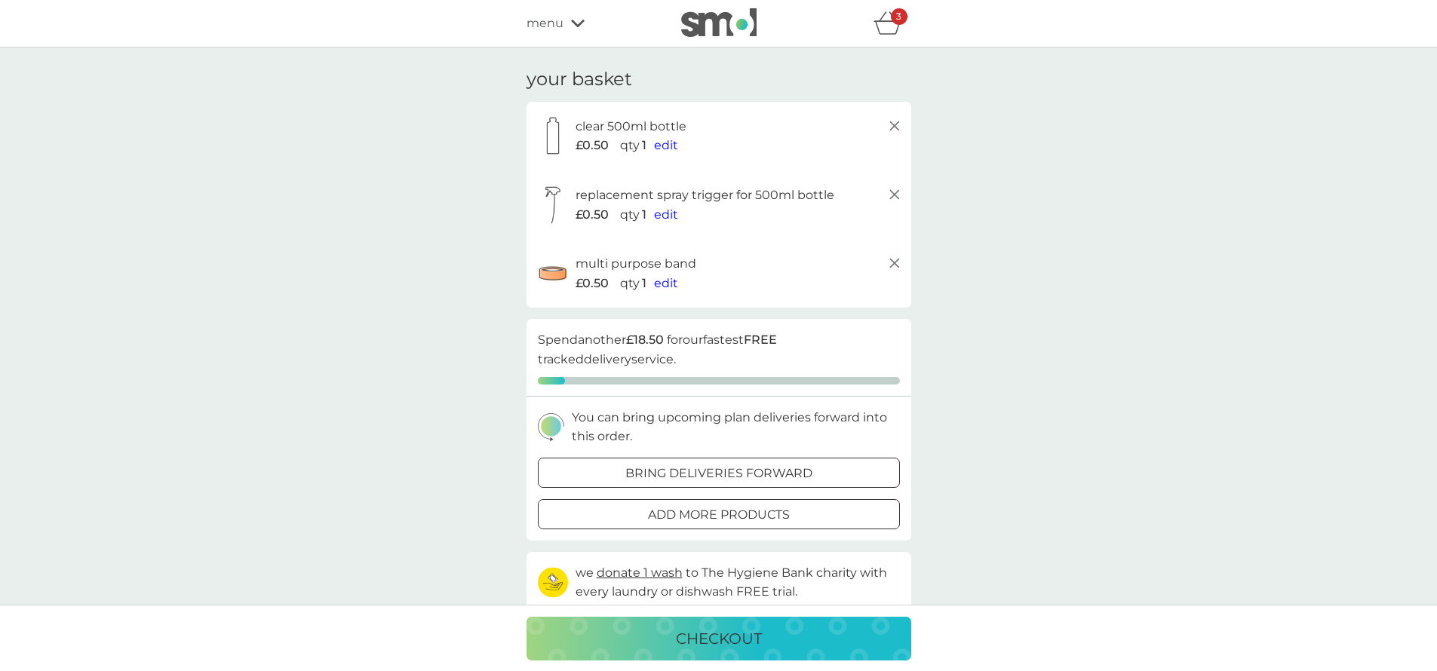
click at [797, 632] on div "checkout" at bounding box center [719, 639] width 355 height 24
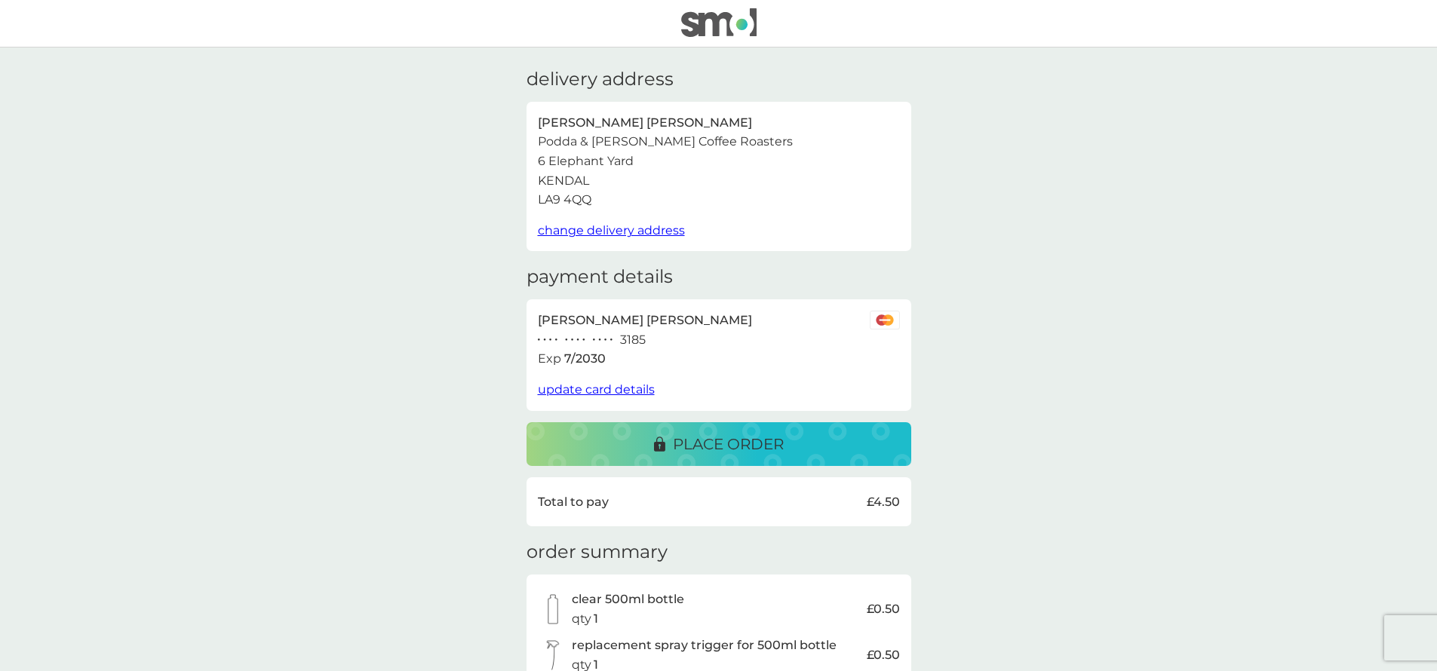
click at [870, 455] on div "place order" at bounding box center [719, 444] width 355 height 24
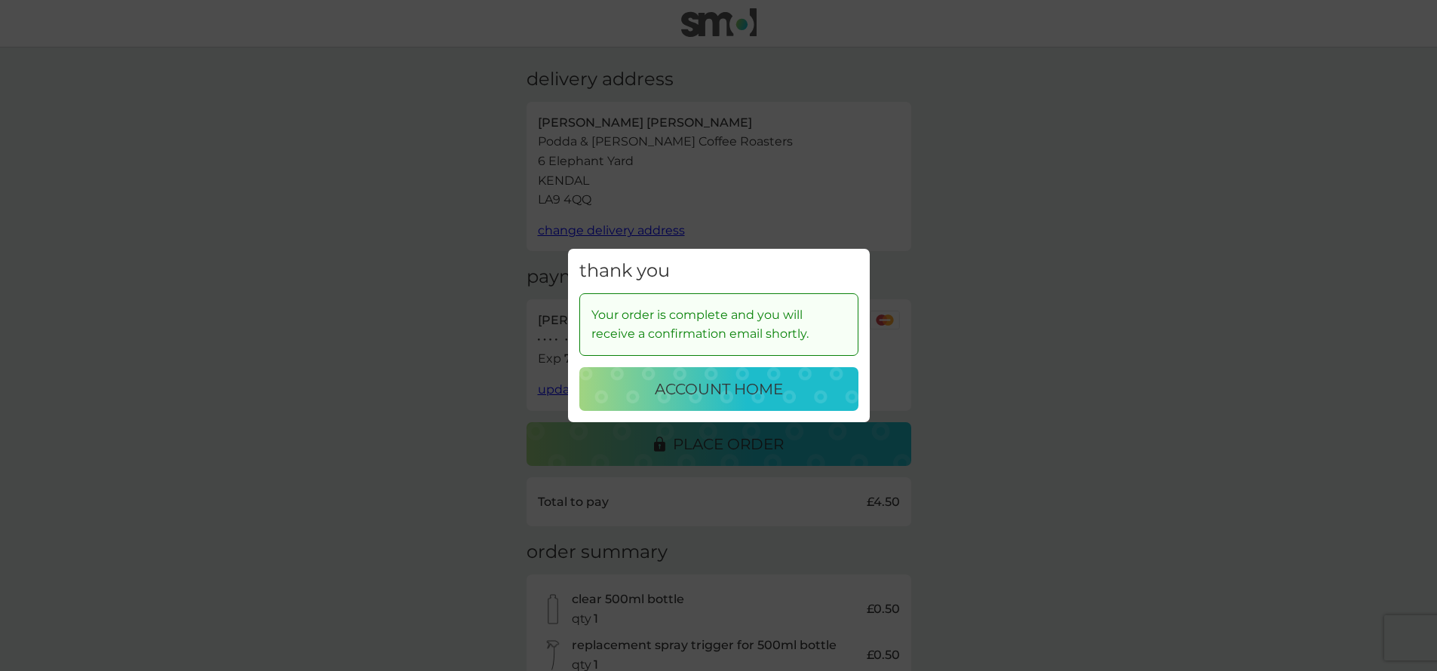
click at [815, 405] on button "account home" at bounding box center [718, 389] width 279 height 44
